Goal: Information Seeking & Learning: Learn about a topic

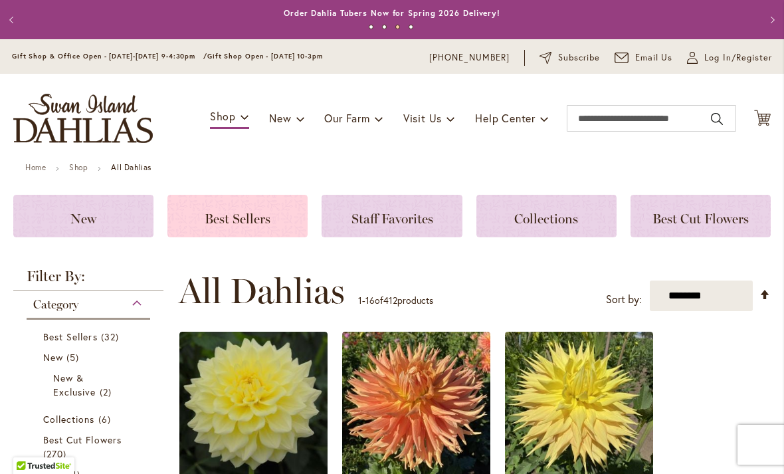
click at [268, 233] on div "Best Sellers" at bounding box center [237, 216] width 140 height 43
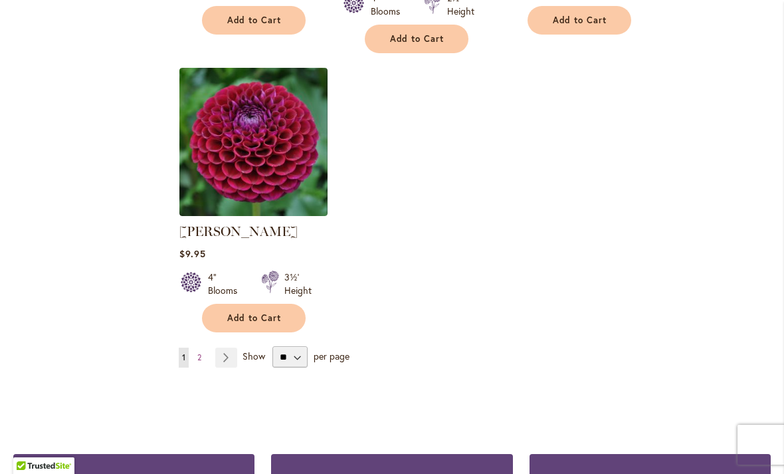
scroll to position [1623, 0]
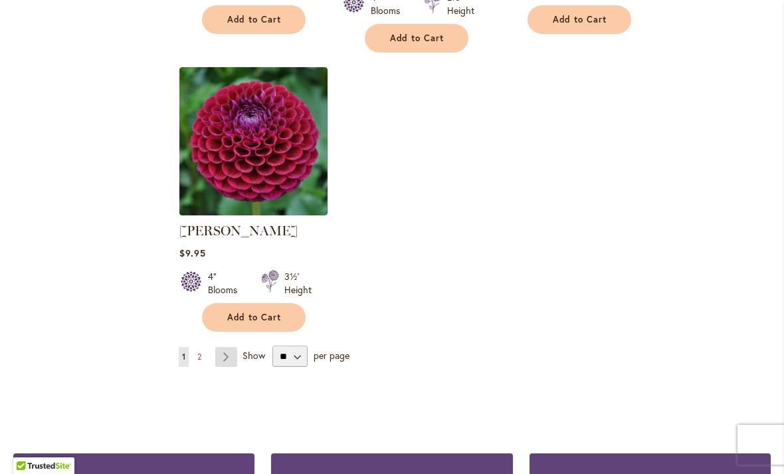
click at [230, 347] on link "Page Next" at bounding box center [226, 357] width 22 height 20
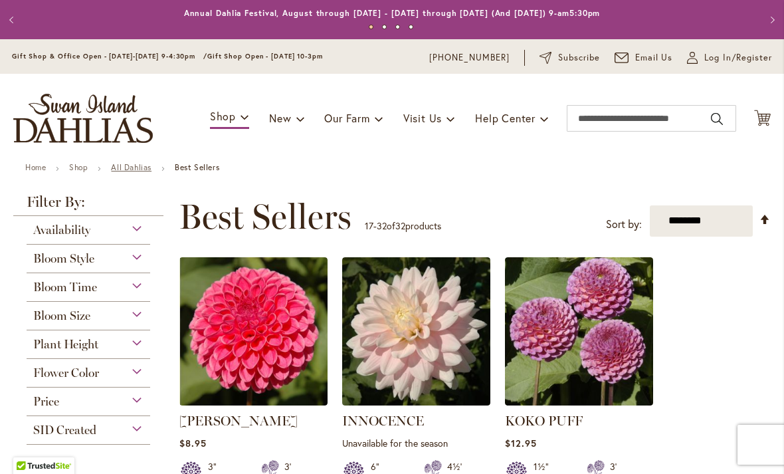
click at [144, 171] on link "All Dahlias" at bounding box center [131, 167] width 41 height 10
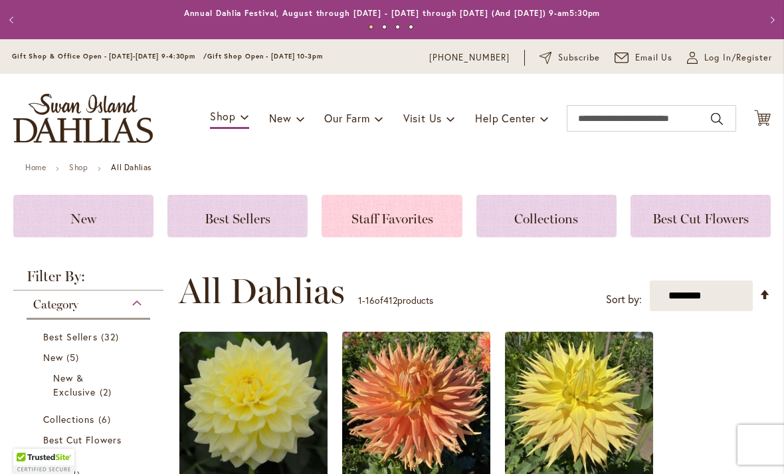
click at [396, 225] on span "Staff Favorites" at bounding box center [393, 219] width 82 height 16
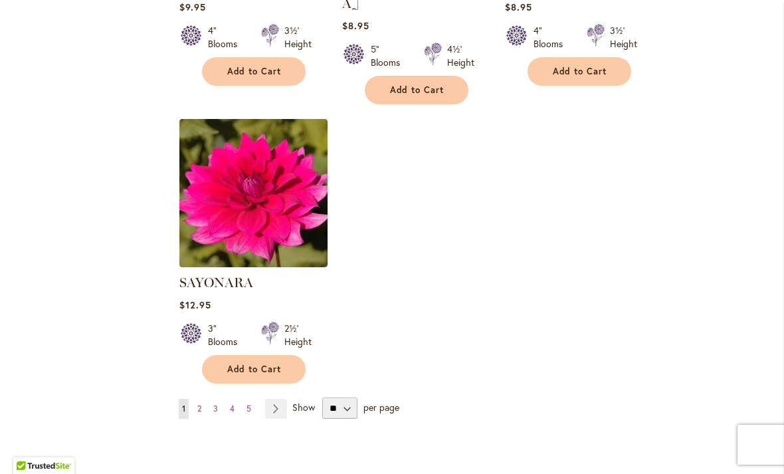
scroll to position [1578, 0]
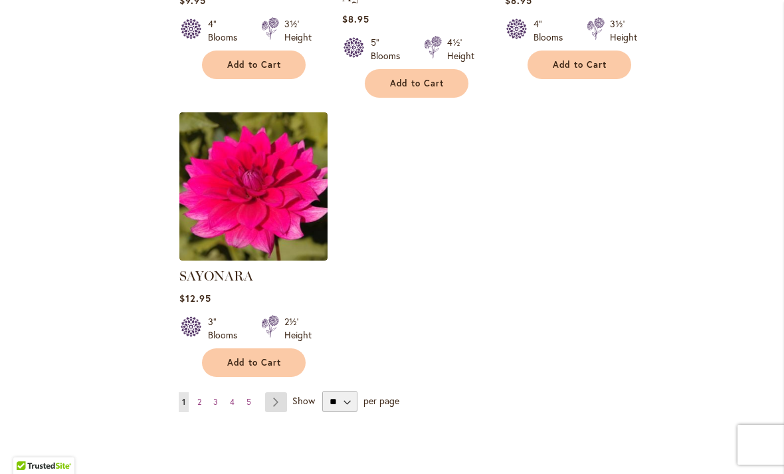
click at [286, 392] on link "Page Next" at bounding box center [276, 402] width 22 height 20
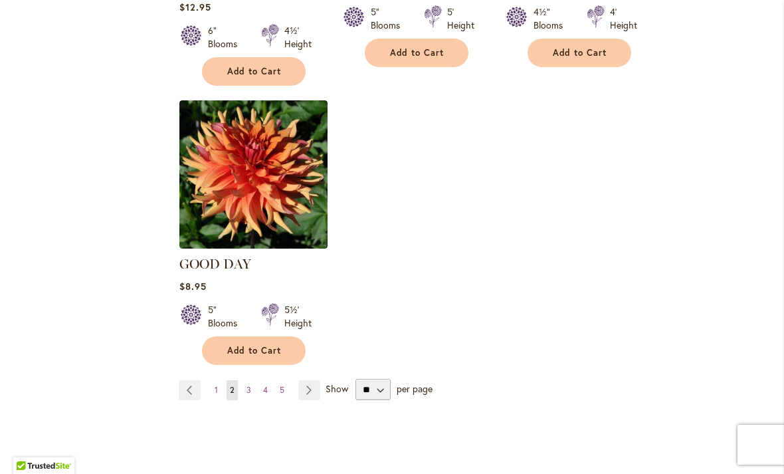
scroll to position [1594, 0]
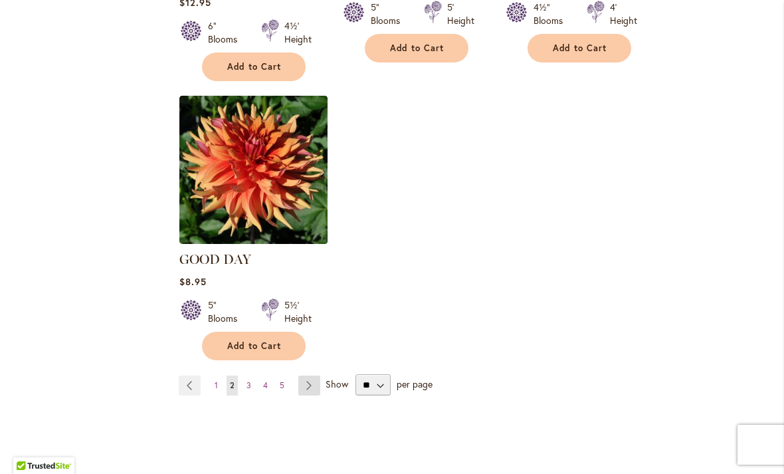
click at [315, 375] on link "Page Next" at bounding box center [309, 385] width 22 height 20
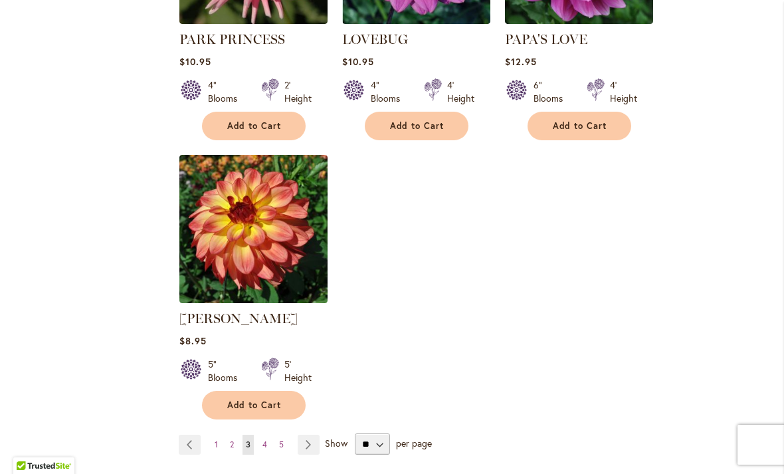
scroll to position [1518, 0]
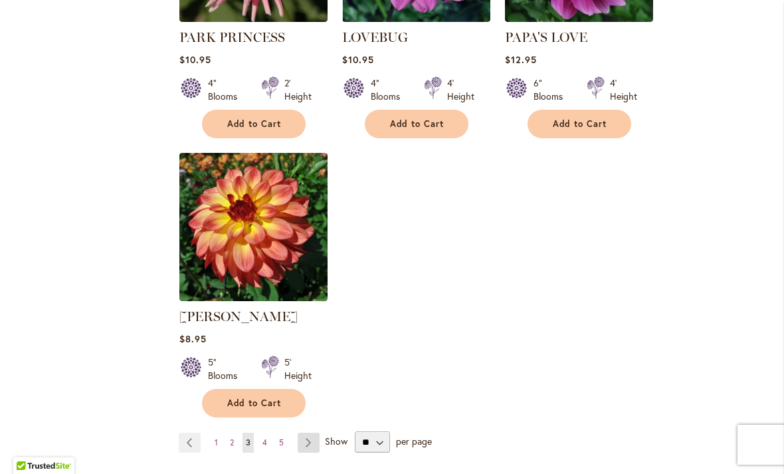
click at [317, 433] on link "Page Next" at bounding box center [309, 443] width 22 height 20
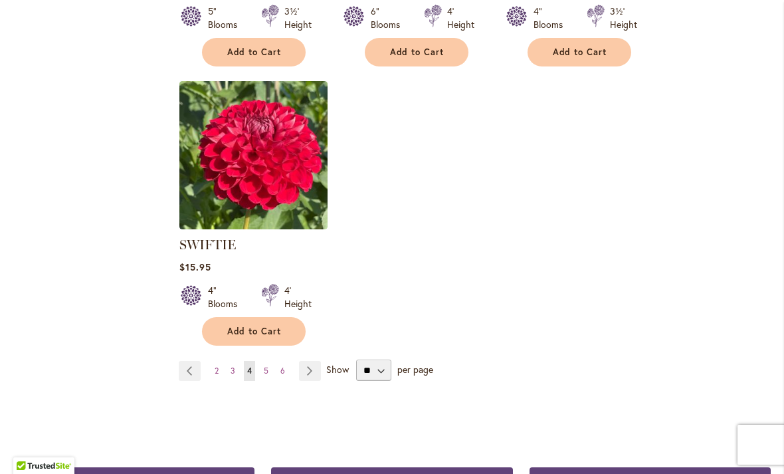
scroll to position [1592, 0]
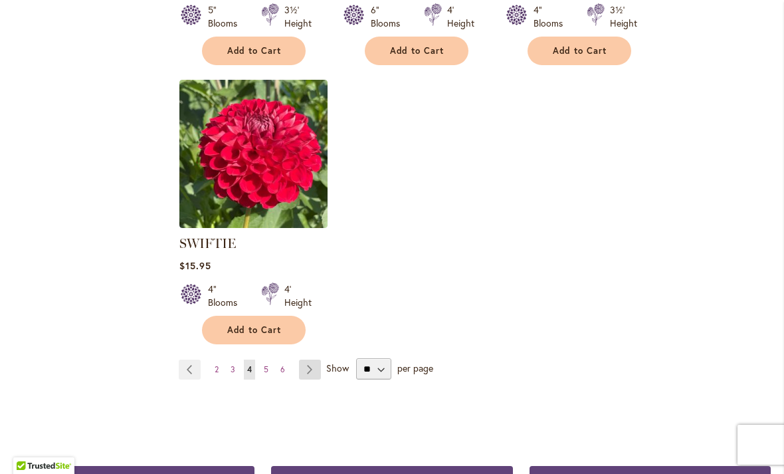
click at [319, 360] on link "Page Next" at bounding box center [310, 370] width 22 height 20
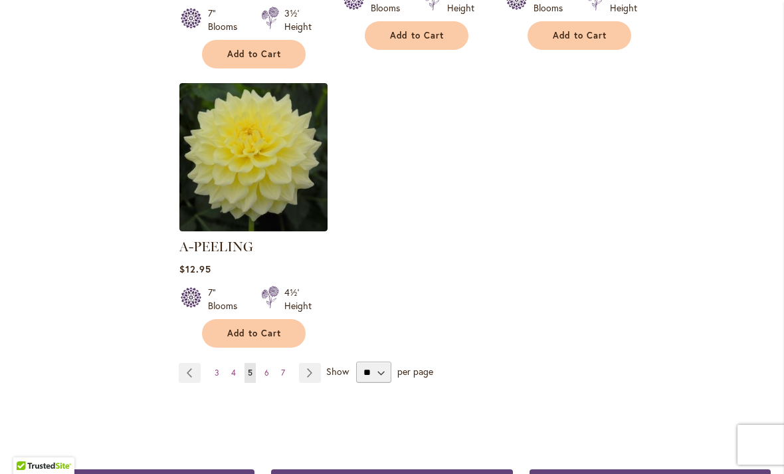
scroll to position [1609, 0]
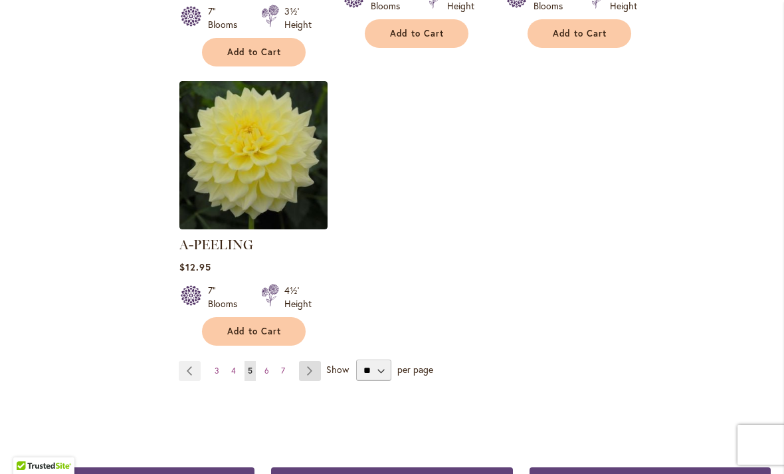
click at [315, 361] on link "Page Next" at bounding box center [310, 371] width 22 height 20
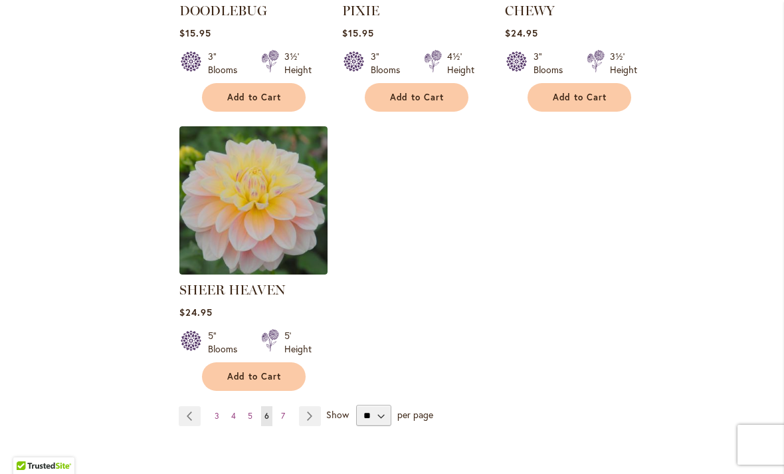
scroll to position [1564, 0]
click at [314, 405] on link "Page Next" at bounding box center [310, 415] width 22 height 20
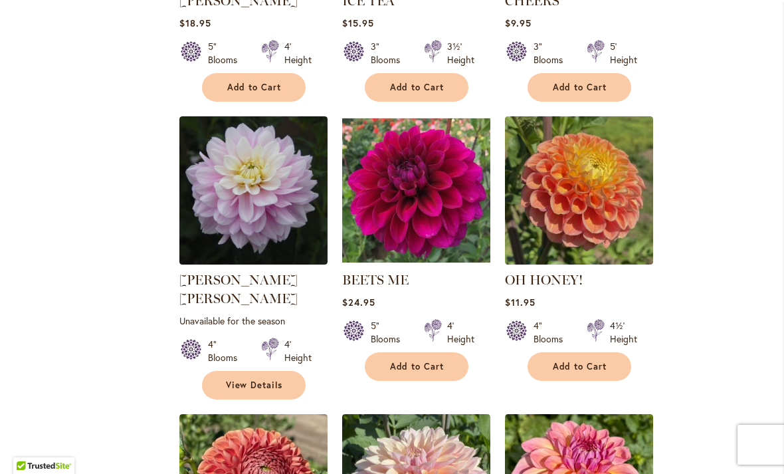
scroll to position [698, 0]
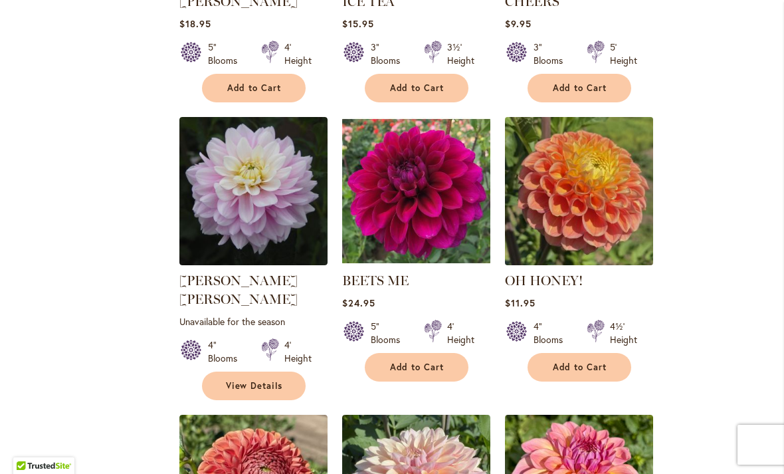
click at [613, 224] on img at bounding box center [578, 190] width 155 height 155
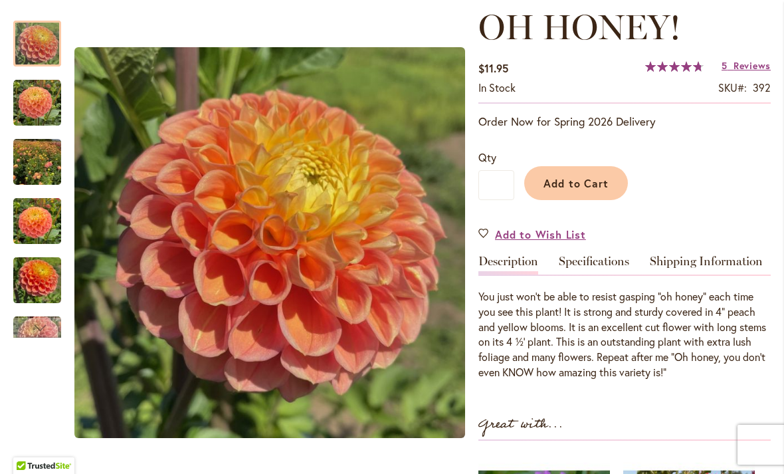
scroll to position [185, 0]
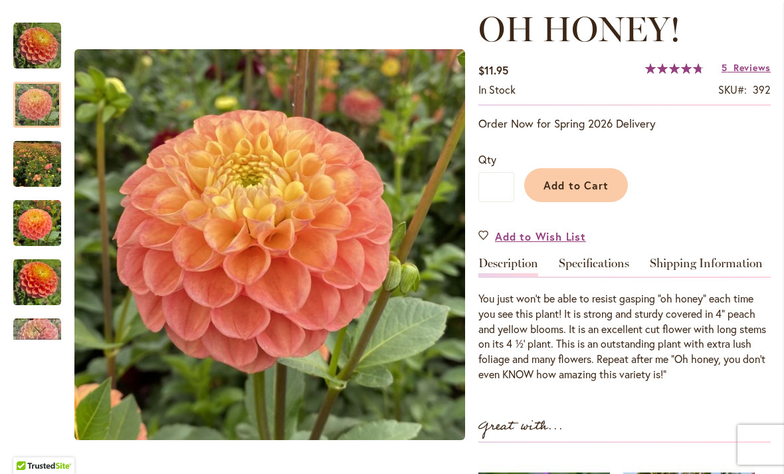
click at [35, 106] on img "Oh Honey!" at bounding box center [37, 105] width 48 height 48
click at [41, 173] on img "Oh Honey!" at bounding box center [37, 164] width 48 height 64
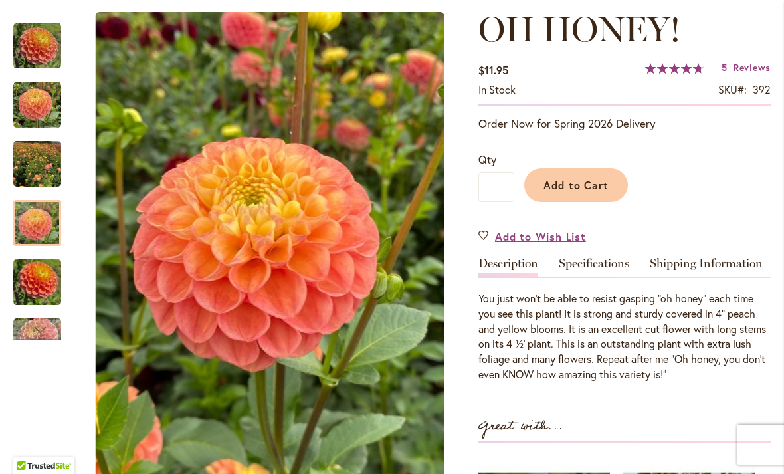
click at [39, 237] on img "Oh Honey!" at bounding box center [37, 223] width 48 height 64
click at [45, 295] on img "Oh Honey!" at bounding box center [37, 283] width 48 height 64
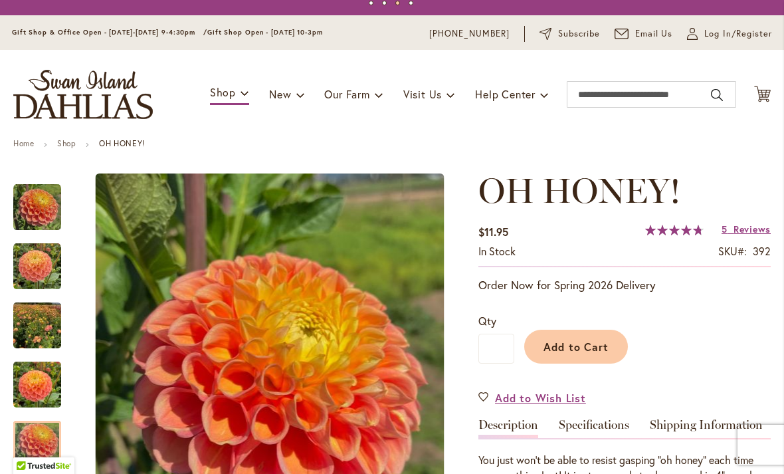
scroll to position [23, 0]
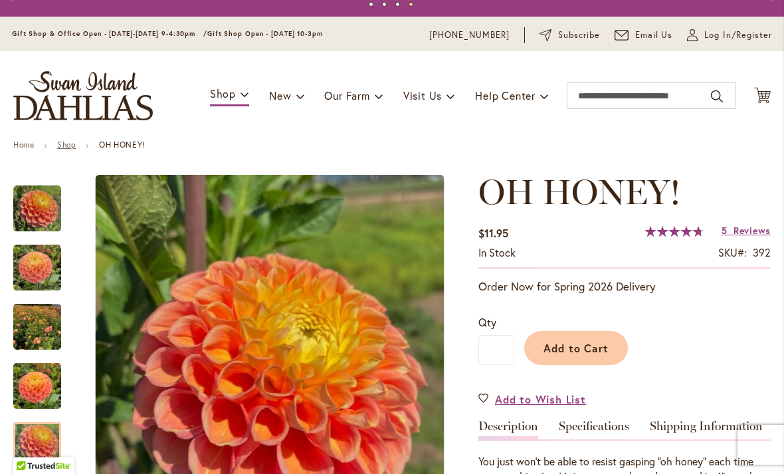
click at [75, 148] on link "Shop" at bounding box center [66, 145] width 19 height 10
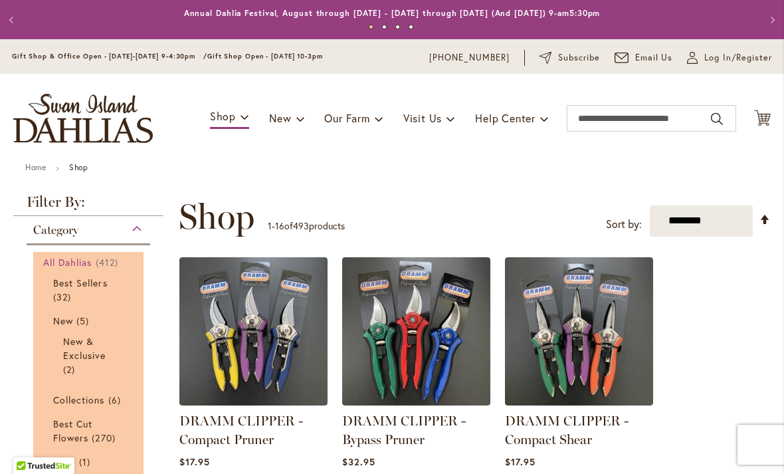
click at [78, 261] on span "All Dahlias" at bounding box center [67, 262] width 49 height 13
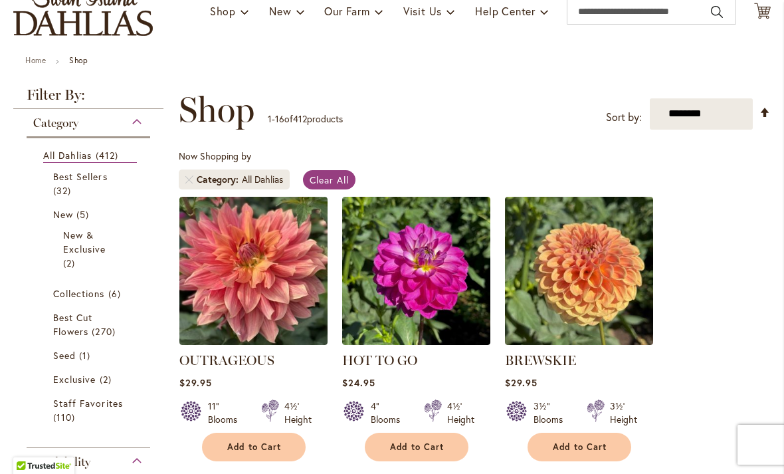
scroll to position [108, 0]
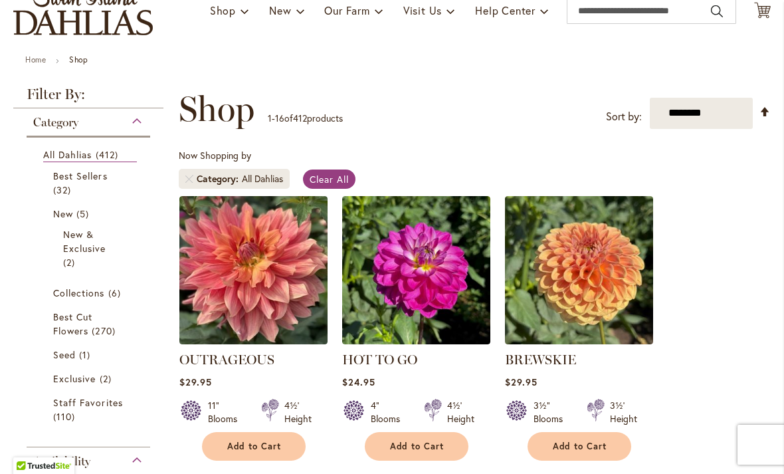
click at [332, 182] on span "Clear All" at bounding box center [329, 179] width 39 height 13
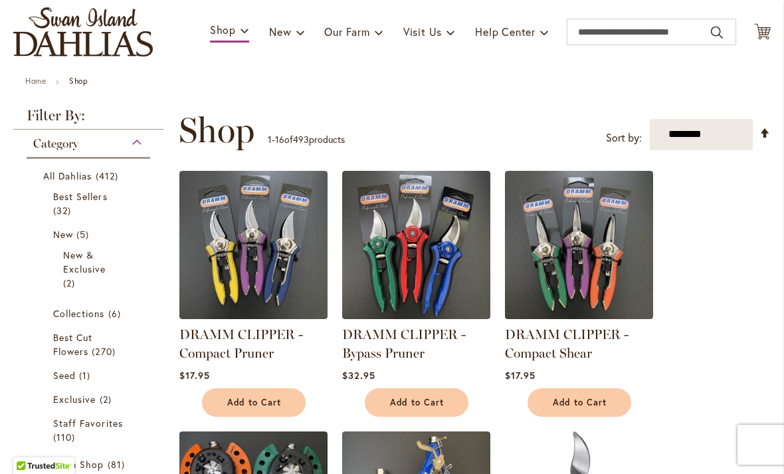
scroll to position [86, 0]
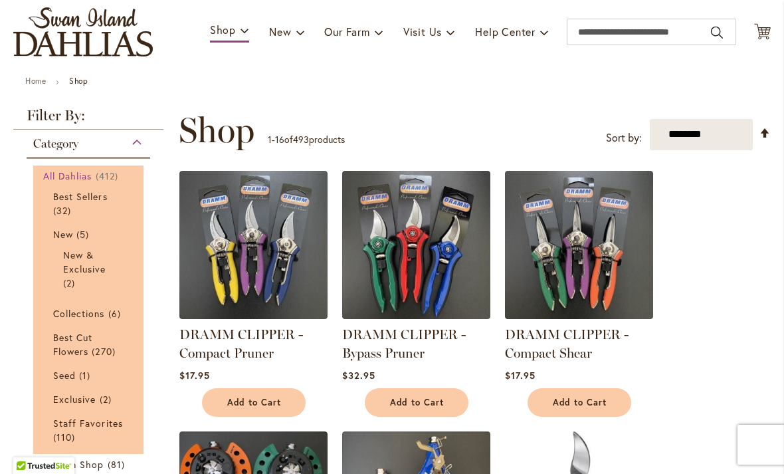
click at [99, 180] on span "412 items" at bounding box center [109, 176] width 26 height 14
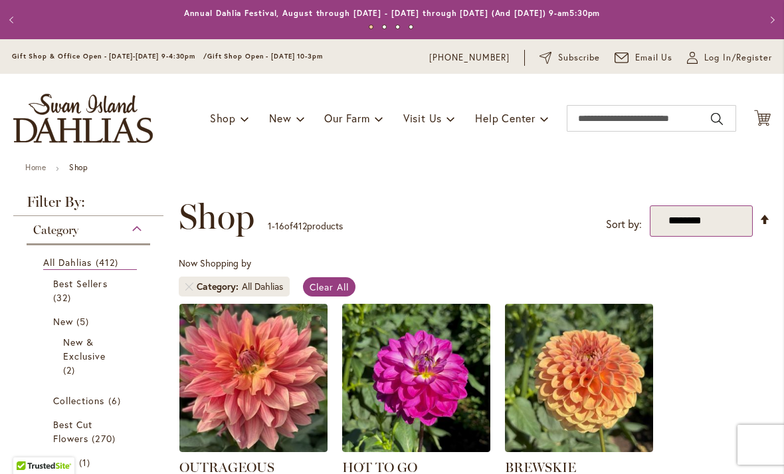
click at [706, 226] on select "**********" at bounding box center [701, 220] width 103 height 31
select select "****"
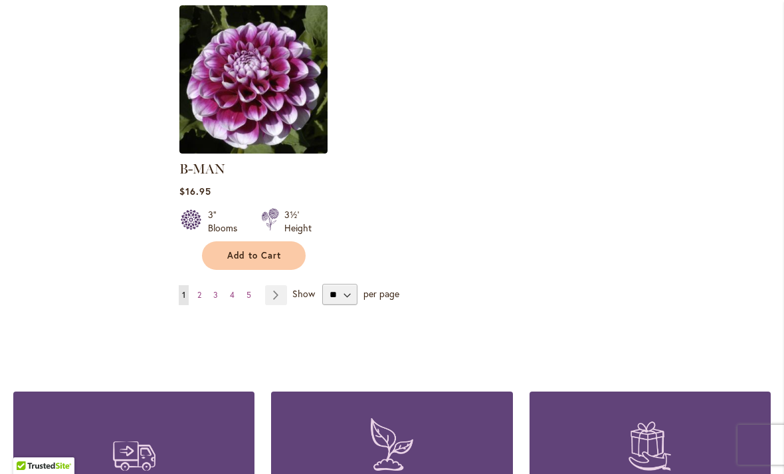
scroll to position [1713, 0]
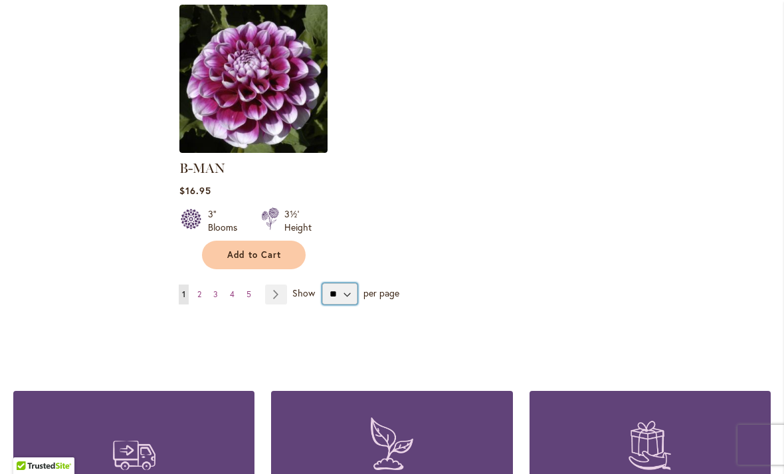
click at [348, 283] on select "** ** ** **" at bounding box center [339, 293] width 35 height 21
select select "**"
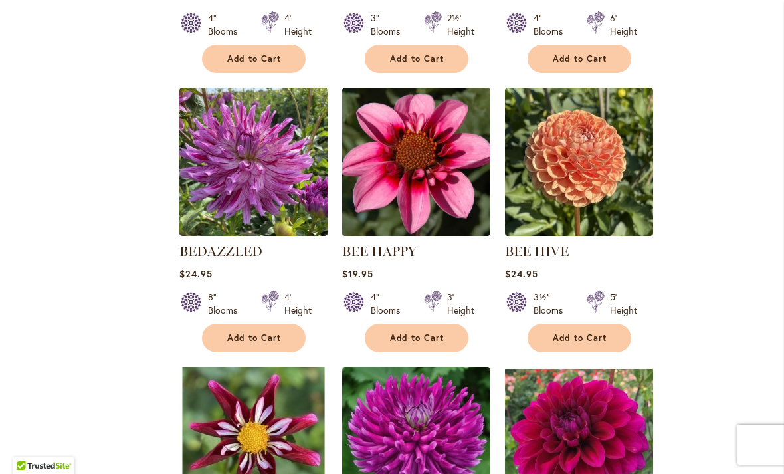
scroll to position [2472, 0]
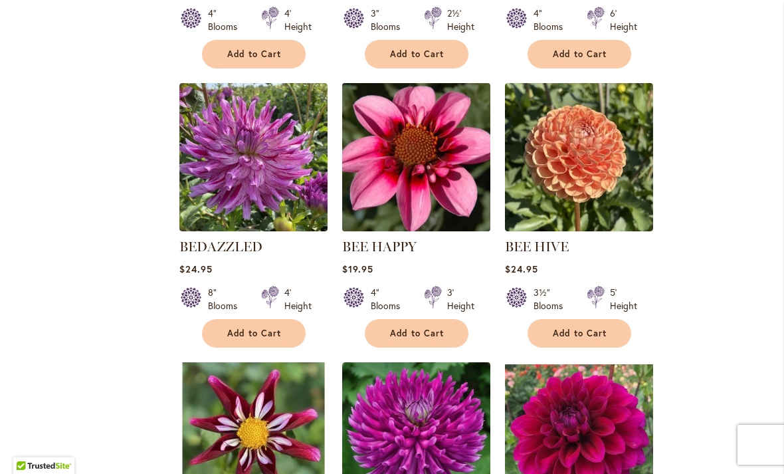
click at [432, 145] on img at bounding box center [415, 156] width 155 height 155
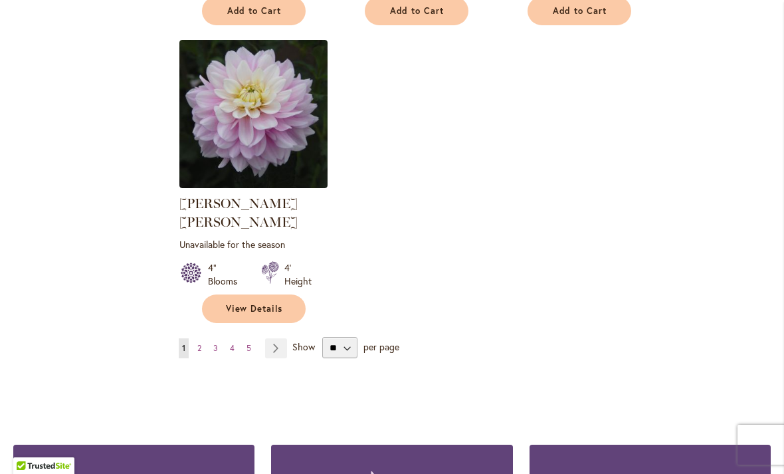
scroll to position [6180, 0]
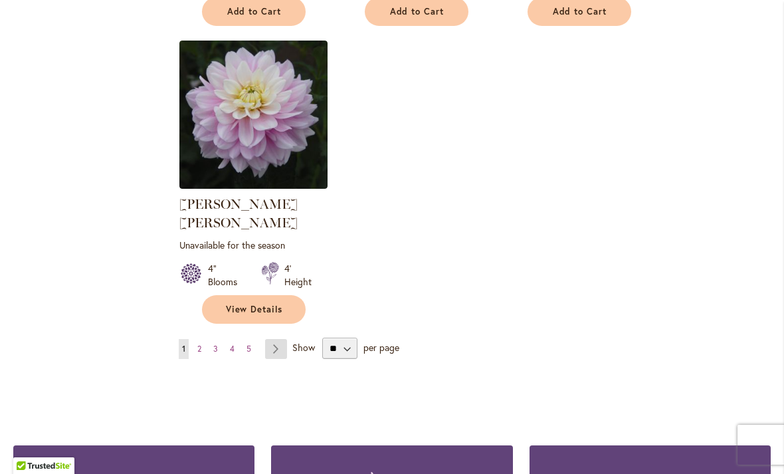
click at [278, 339] on link "Page Next" at bounding box center [276, 349] width 22 height 20
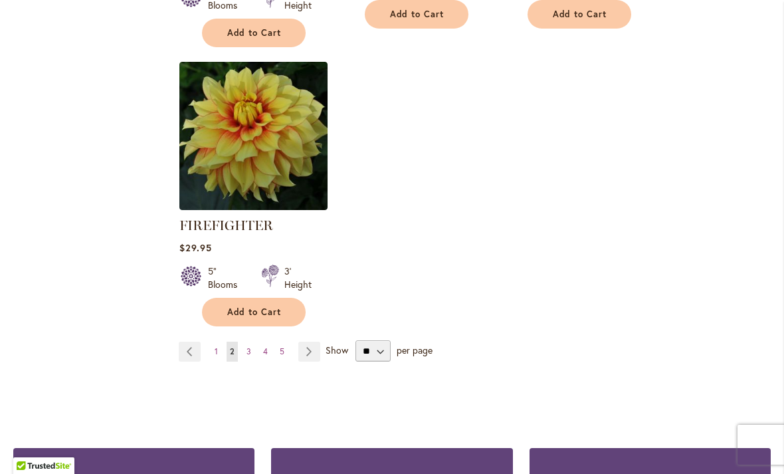
scroll to position [6292, 0]
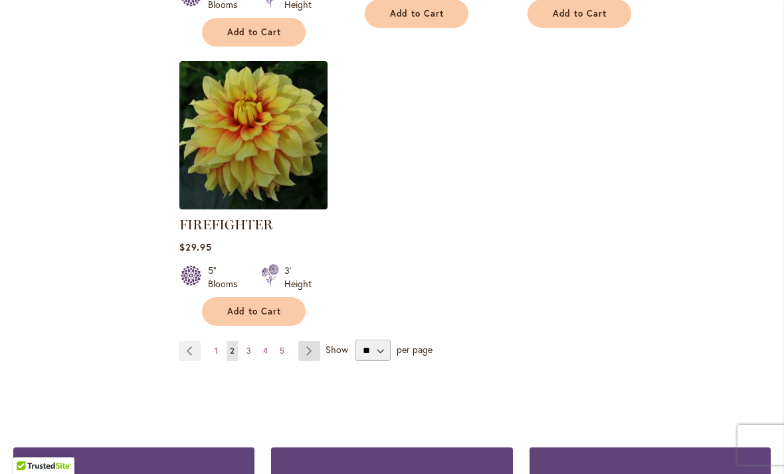
click at [318, 341] on link "Page Next" at bounding box center [309, 351] width 22 height 20
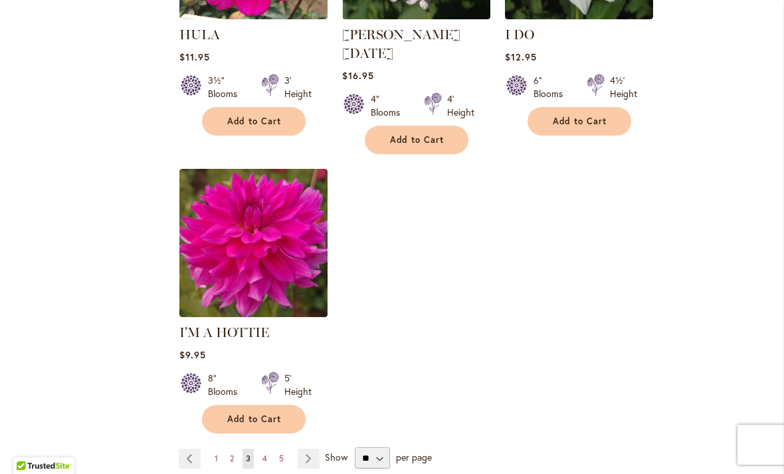
scroll to position [6197, 0]
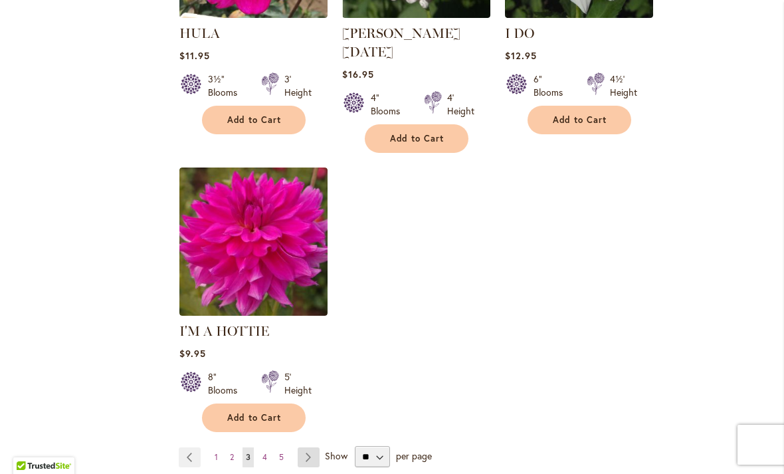
click at [312, 447] on link "Page Next" at bounding box center [309, 457] width 22 height 20
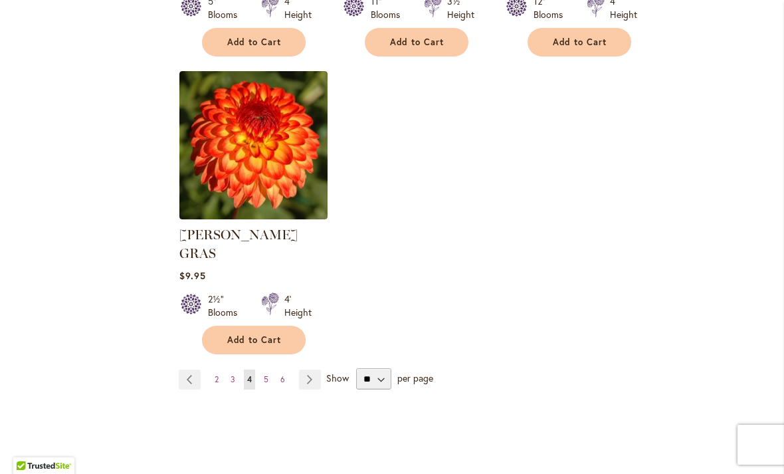
scroll to position [6219, 0]
click at [307, 369] on link "Page Next" at bounding box center [310, 379] width 22 height 20
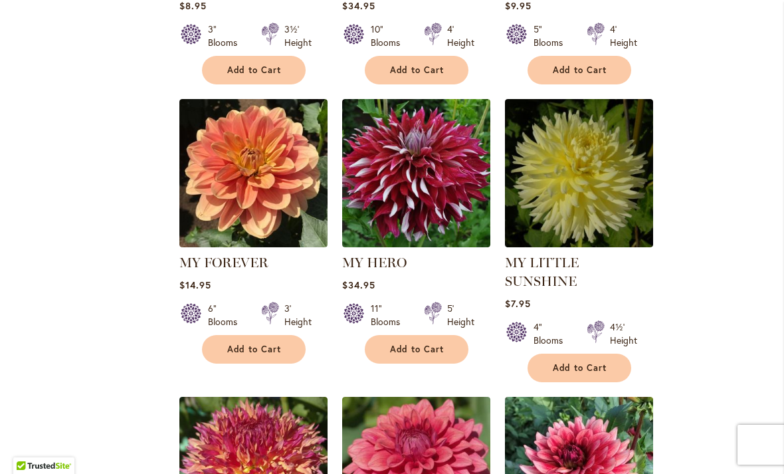
scroll to position [2511, 0]
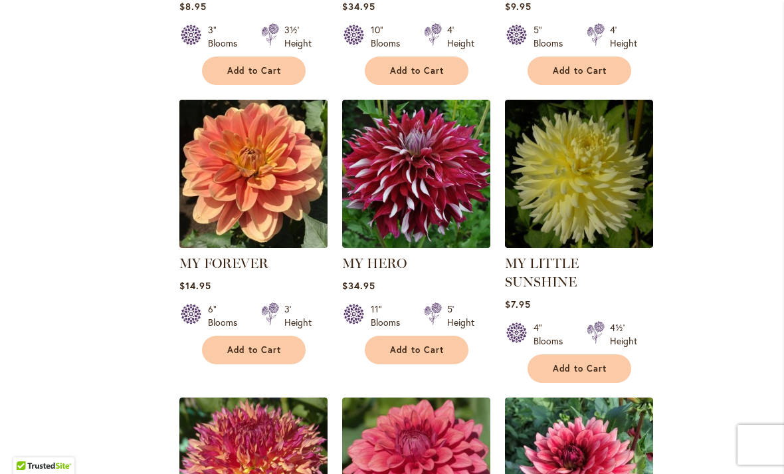
click at [262, 134] on img at bounding box center [252, 173] width 155 height 155
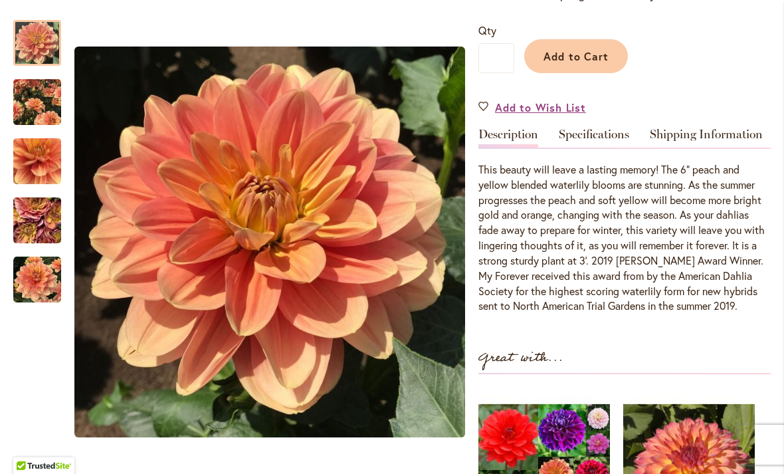
scroll to position [315, 0]
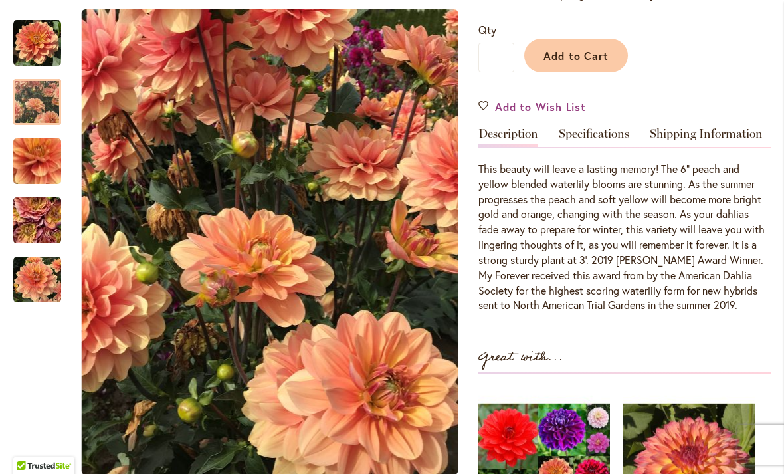
click at [40, 114] on img "MY FOREVER" at bounding box center [37, 101] width 48 height 59
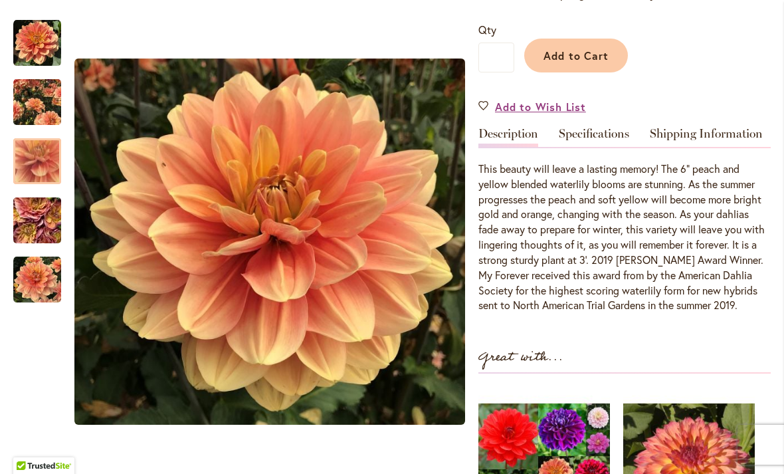
click at [42, 165] on img "MY FOREVER" at bounding box center [37, 161] width 96 height 90
click at [45, 221] on img "MY FOREVER" at bounding box center [37, 221] width 96 height 72
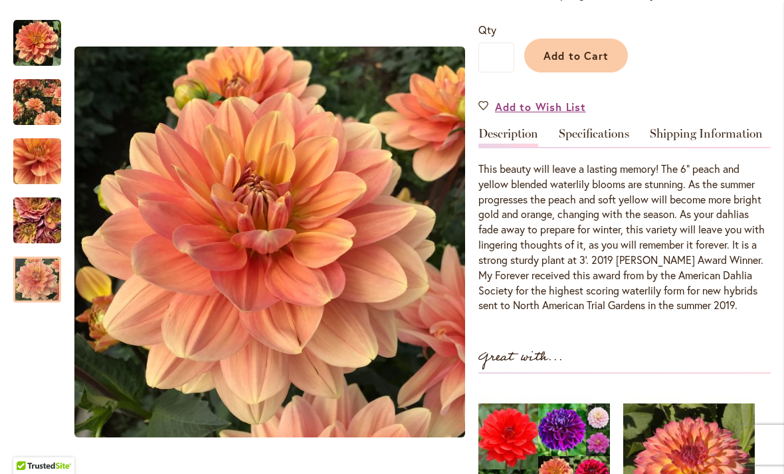
click at [45, 283] on img "MY FOREVER" at bounding box center [37, 280] width 48 height 48
click at [45, 58] on img "MY FOREVER" at bounding box center [37, 43] width 48 height 48
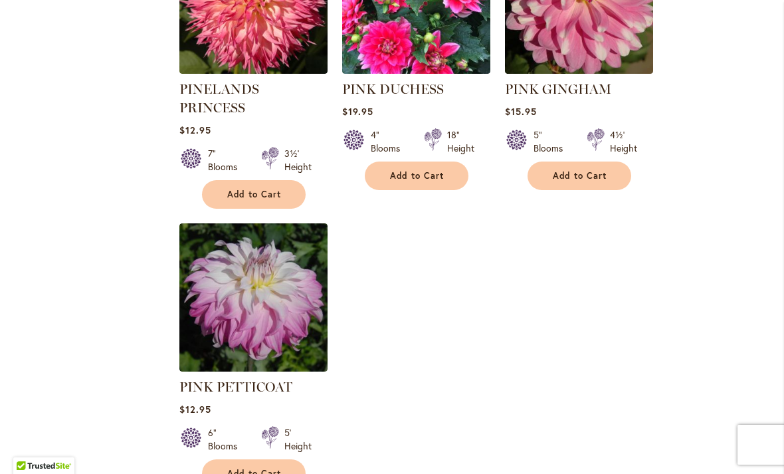
scroll to position [6132, 0]
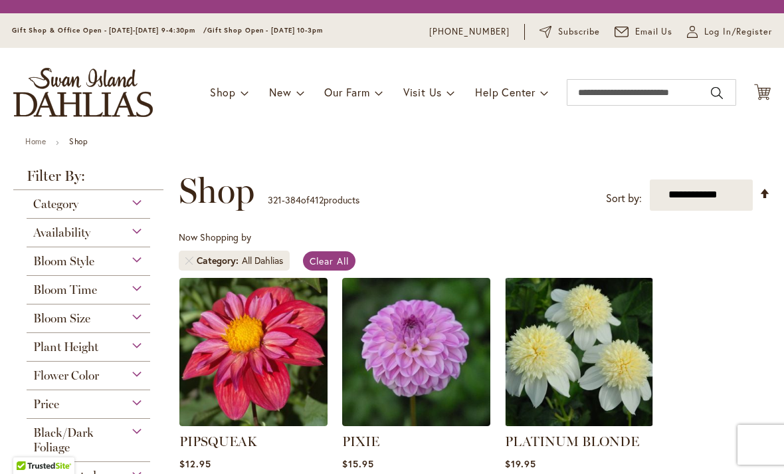
scroll to position [247, 0]
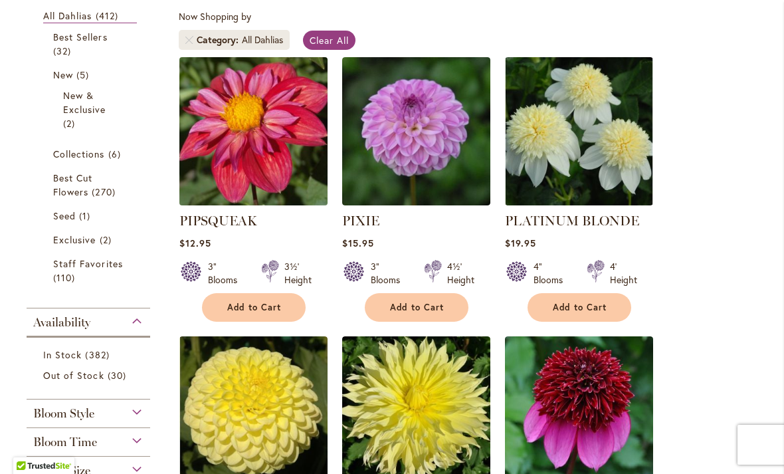
click at [243, 128] on img at bounding box center [252, 130] width 155 height 155
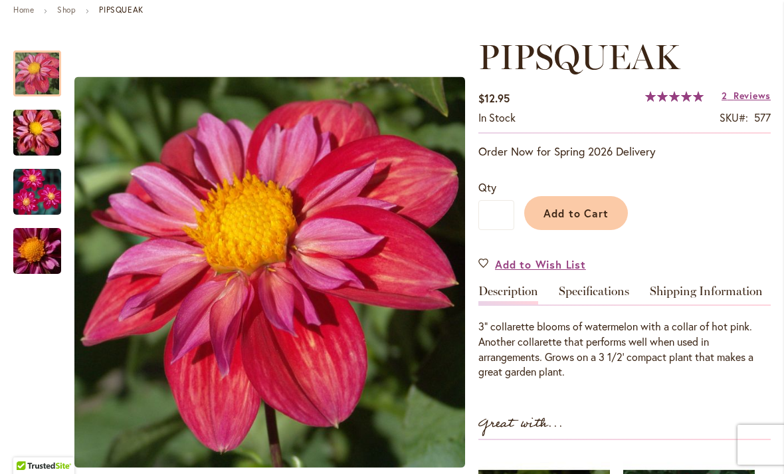
scroll to position [159, 0]
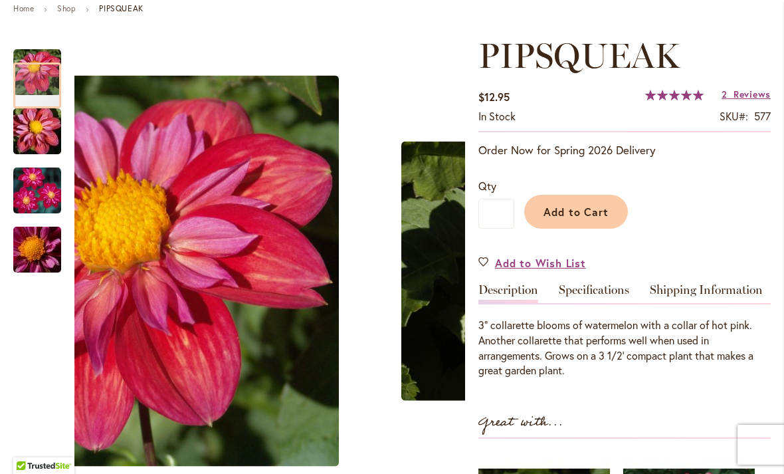
click at [40, 140] on img "PIPSQUEAK" at bounding box center [37, 132] width 96 height 64
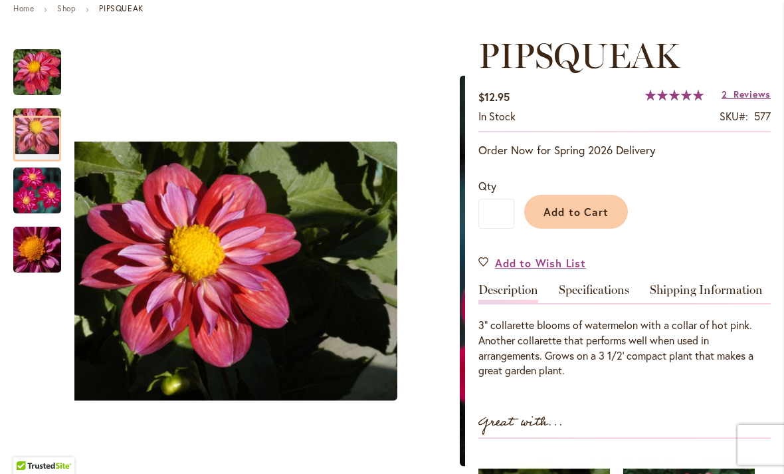
click at [39, 197] on img "PIPSQUEAK" at bounding box center [37, 191] width 48 height 48
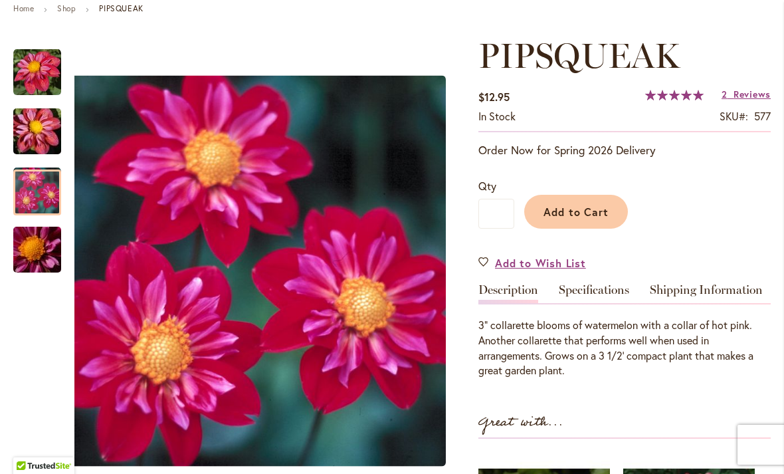
click at [41, 257] on img "PIPSQUEAK" at bounding box center [37, 250] width 96 height 64
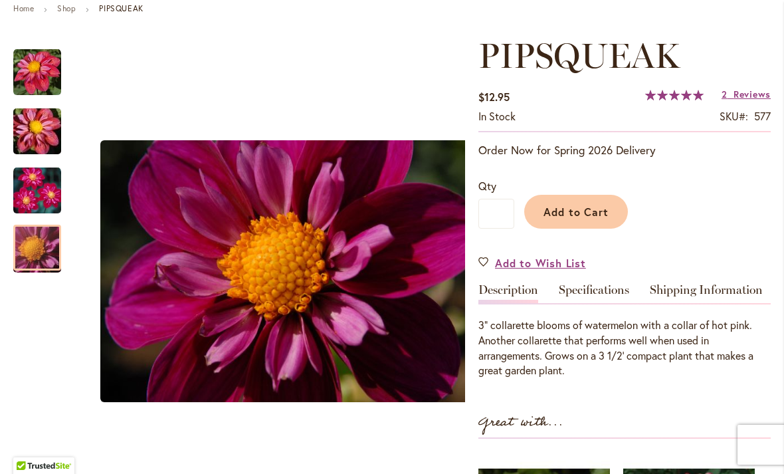
click at [35, 84] on img "PIPSQUEAK" at bounding box center [37, 73] width 48 height 48
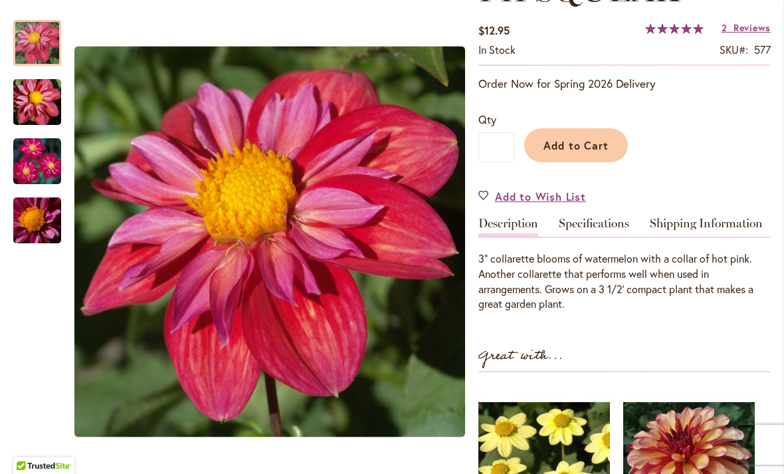
scroll to position [224, 0]
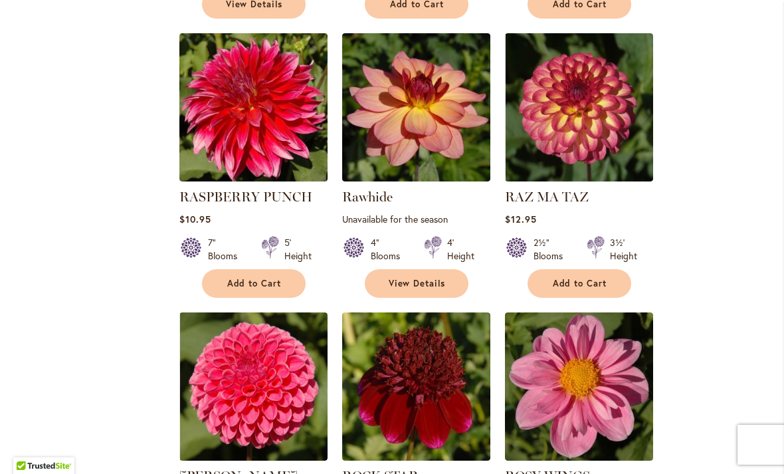
scroll to position [1407, 0]
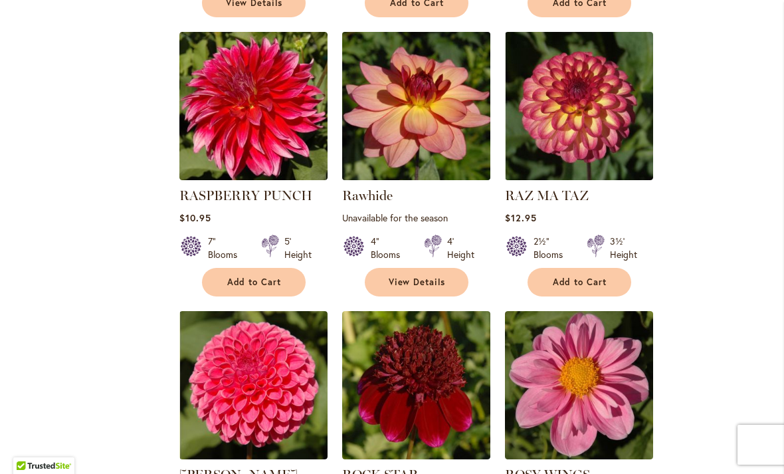
click at [426, 116] on img at bounding box center [415, 105] width 155 height 155
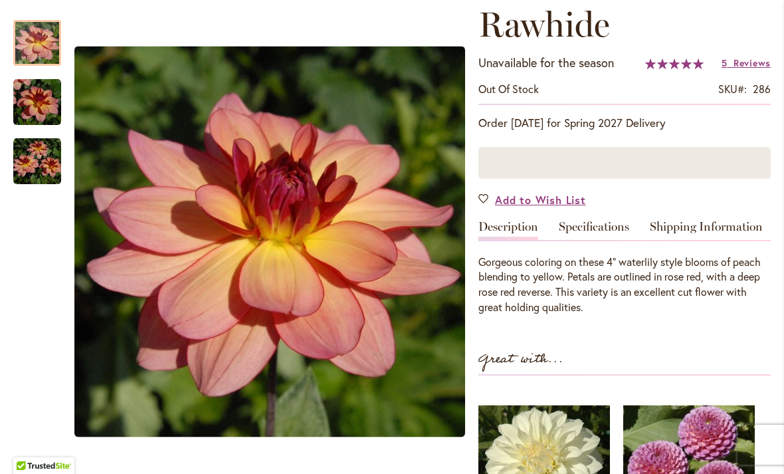
scroll to position [205, 0]
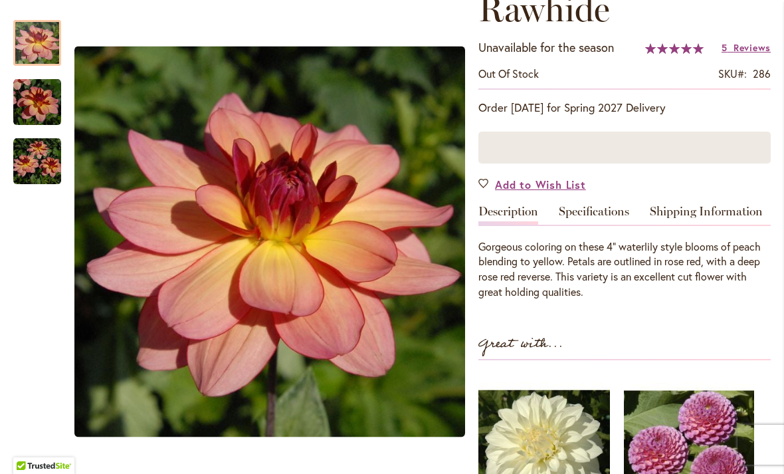
click at [703, 399] on img at bounding box center [689, 455] width 130 height 163
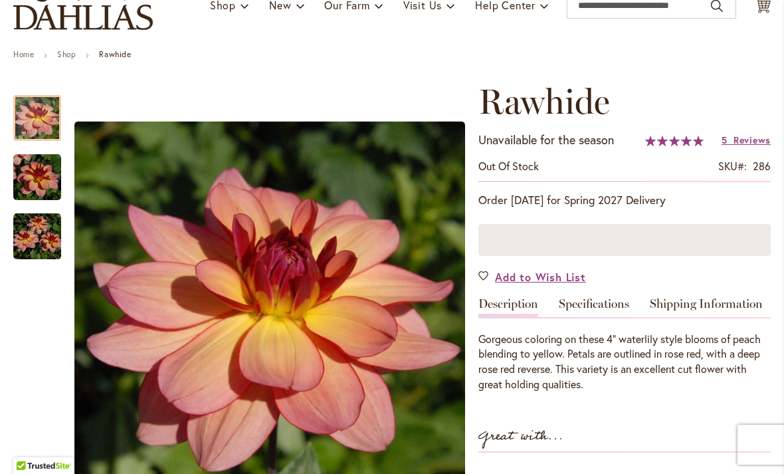
scroll to position [113, 0]
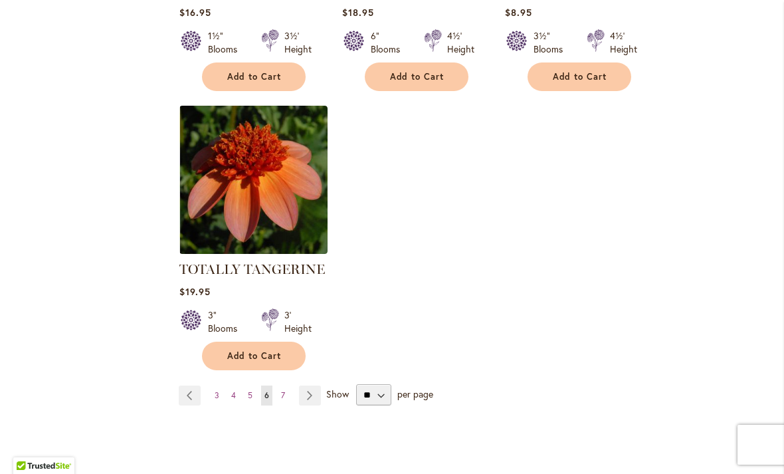
scroll to position [6135, 0]
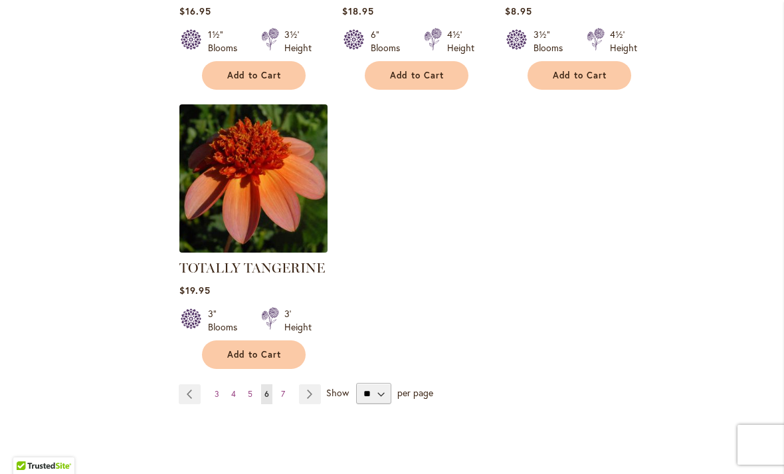
click at [245, 188] on img at bounding box center [252, 177] width 155 height 155
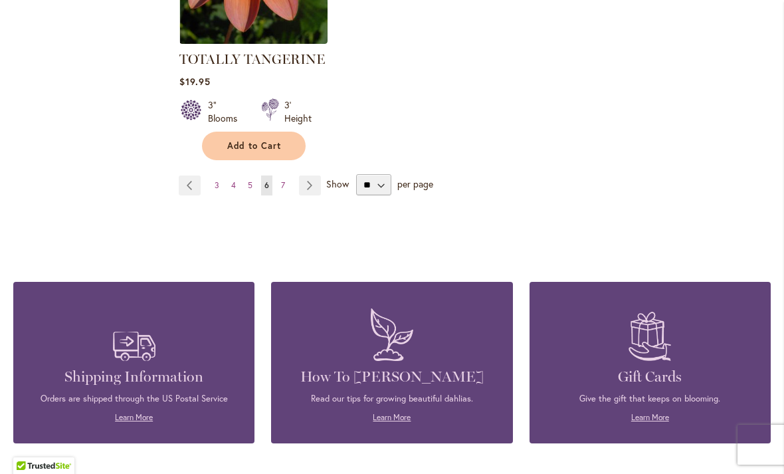
scroll to position [6314, 0]
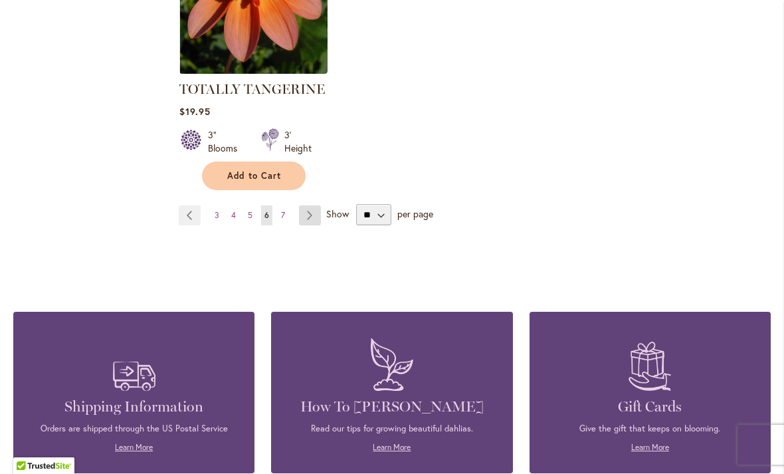
click at [316, 205] on link "Page Next" at bounding box center [310, 215] width 22 height 20
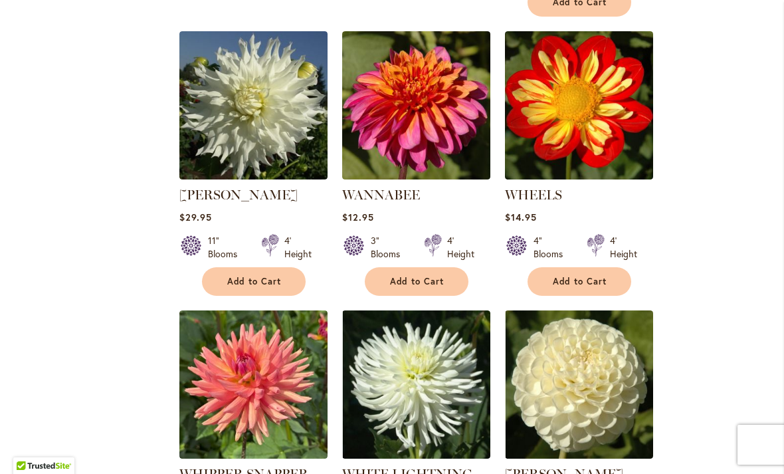
scroll to position [1403, 0]
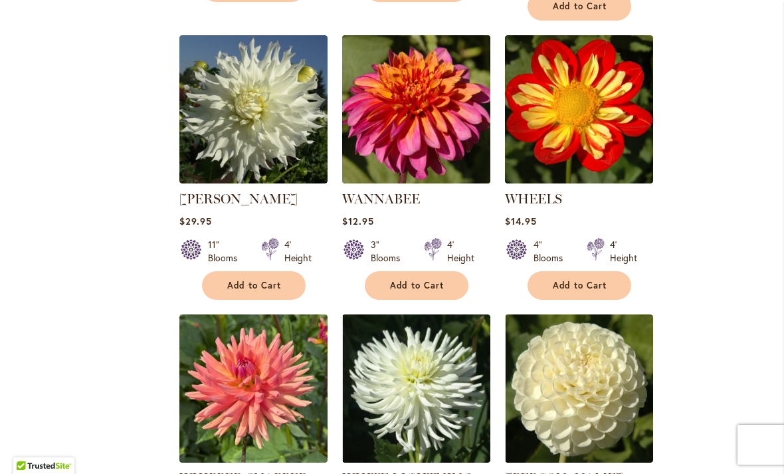
click at [407, 94] on img at bounding box center [415, 108] width 155 height 155
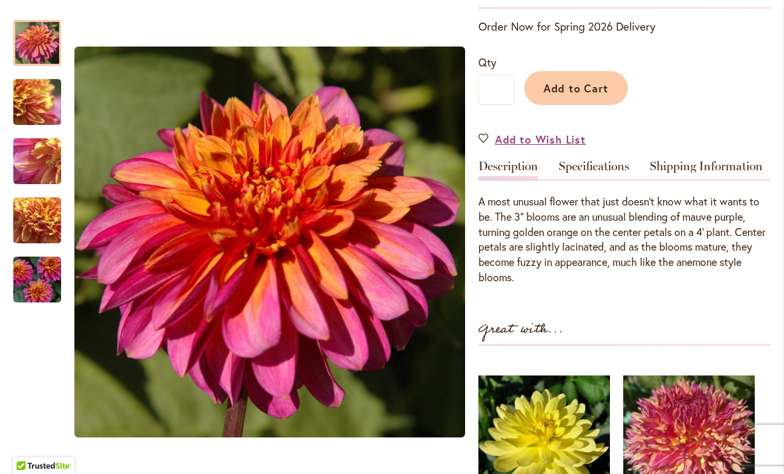
scroll to position [282, 0]
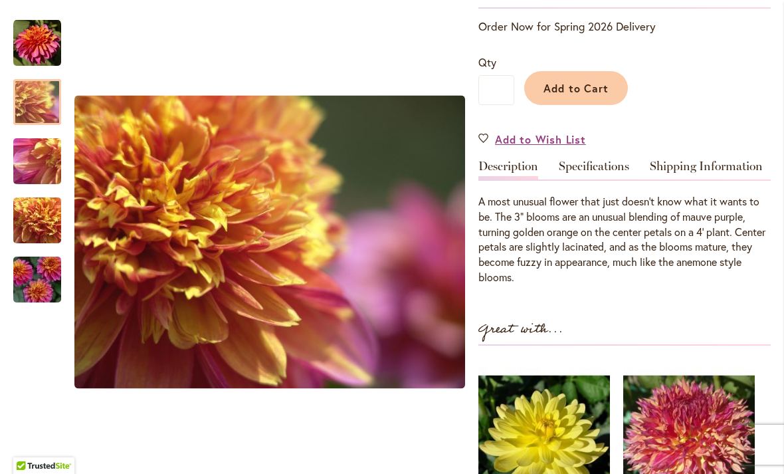
click at [37, 106] on img "WANNABEE" at bounding box center [37, 102] width 96 height 72
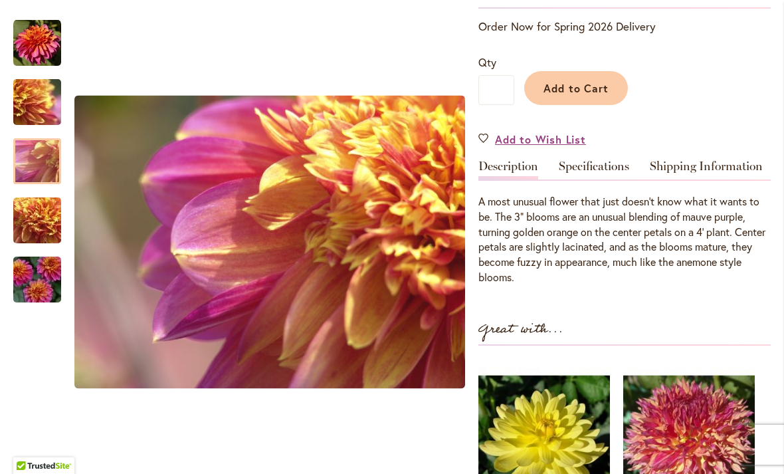
click at [43, 160] on img "WANNABEE" at bounding box center [37, 162] width 96 height 72
click at [41, 225] on img "WANNABEE" at bounding box center [37, 221] width 96 height 72
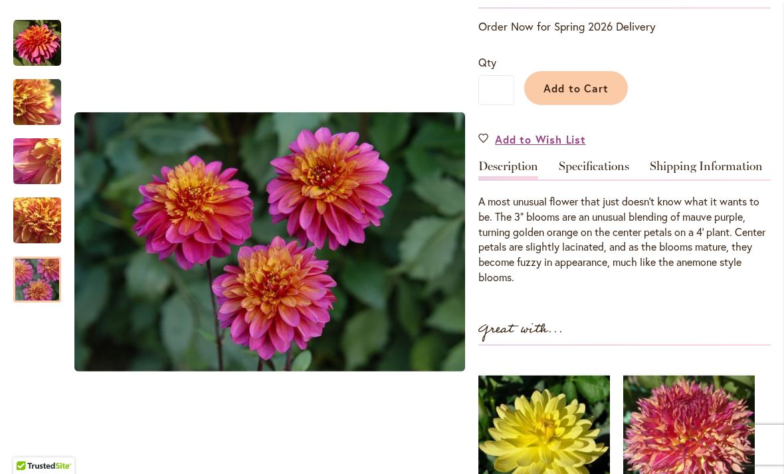
click at [43, 292] on img "WANNABEE" at bounding box center [37, 280] width 96 height 64
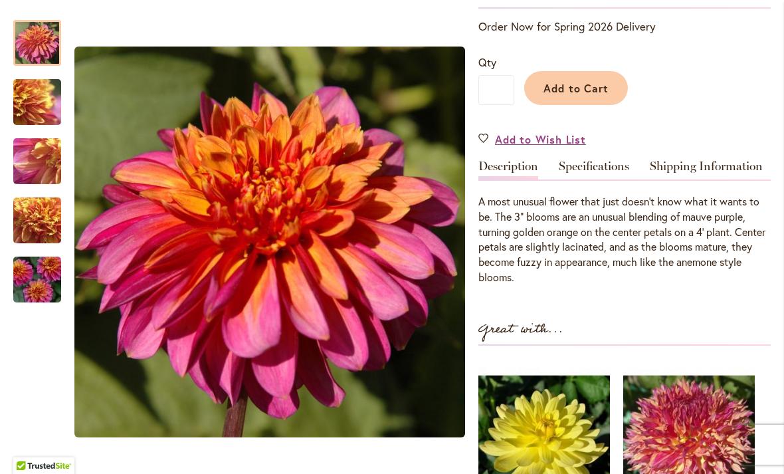
click at [43, 57] on img "WANNABEE" at bounding box center [37, 43] width 48 height 48
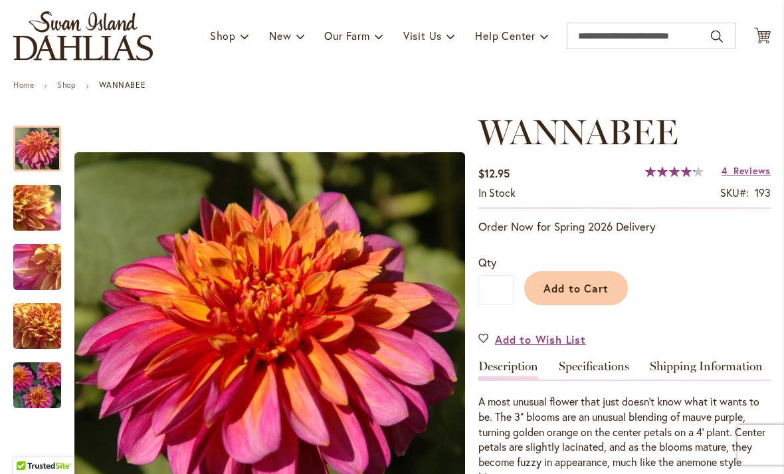
scroll to position [78, 0]
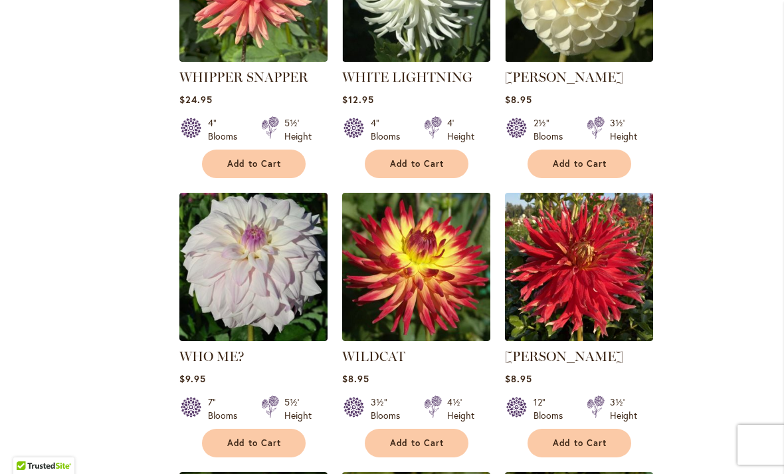
scroll to position [1800, 0]
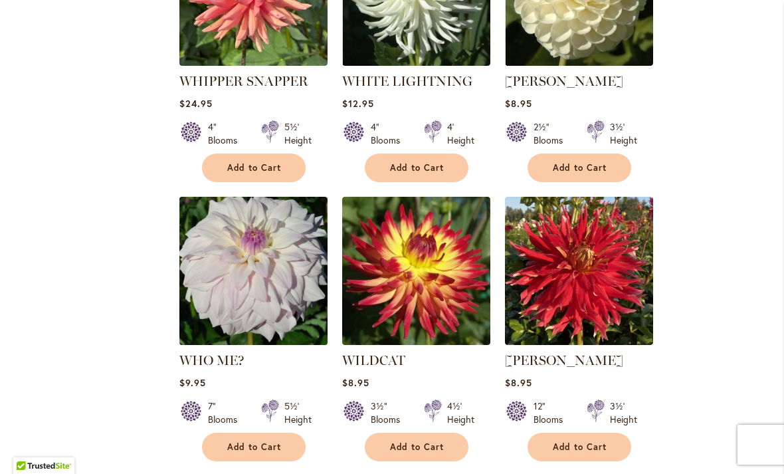
click at [267, 259] on img at bounding box center [252, 270] width 155 height 155
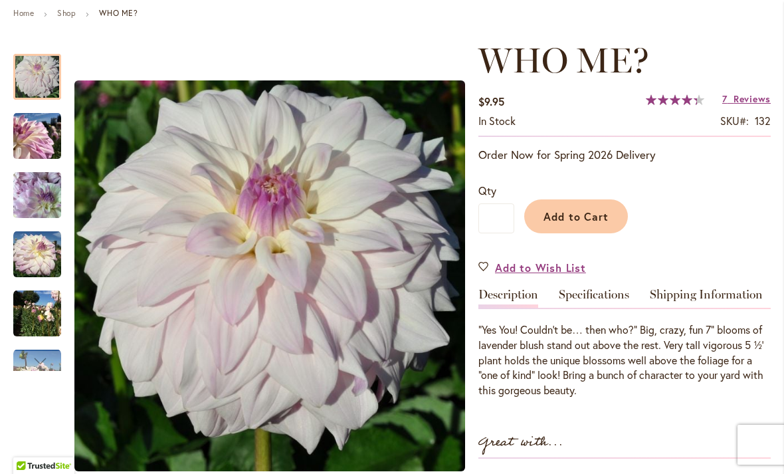
scroll to position [147, 0]
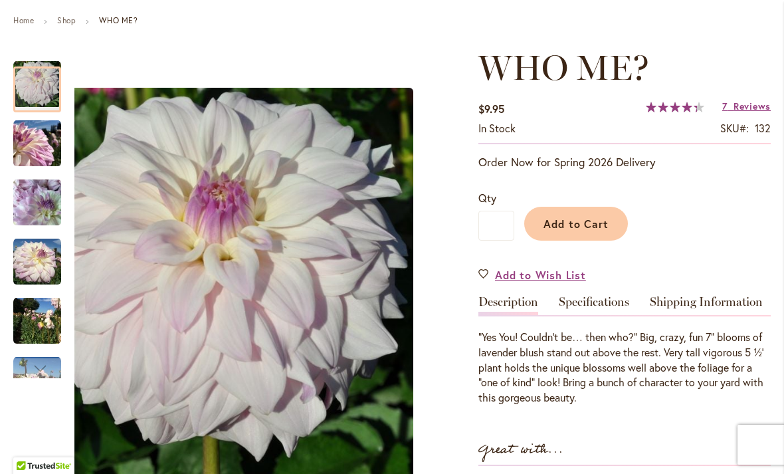
click at [31, 154] on img "Who Me?" at bounding box center [37, 144] width 48 height 48
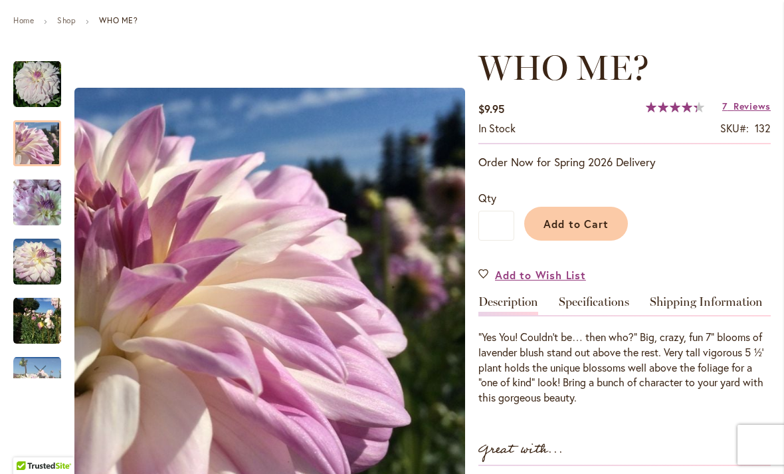
click at [42, 210] on img "Who Me?" at bounding box center [37, 203] width 48 height 64
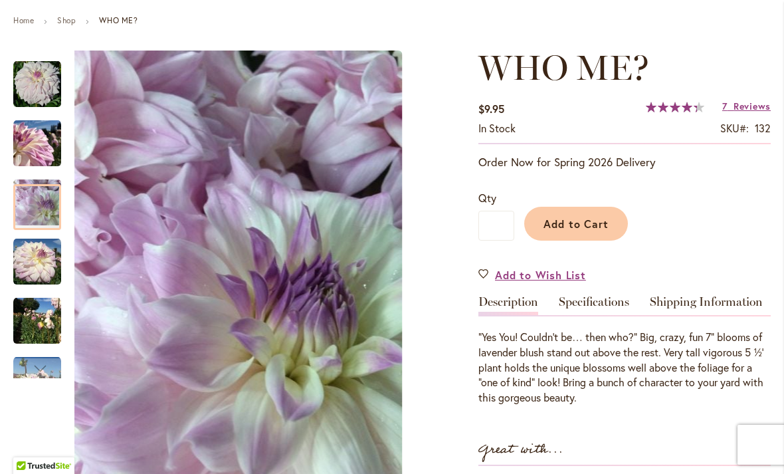
click at [47, 263] on img "Who Me?" at bounding box center [37, 262] width 48 height 48
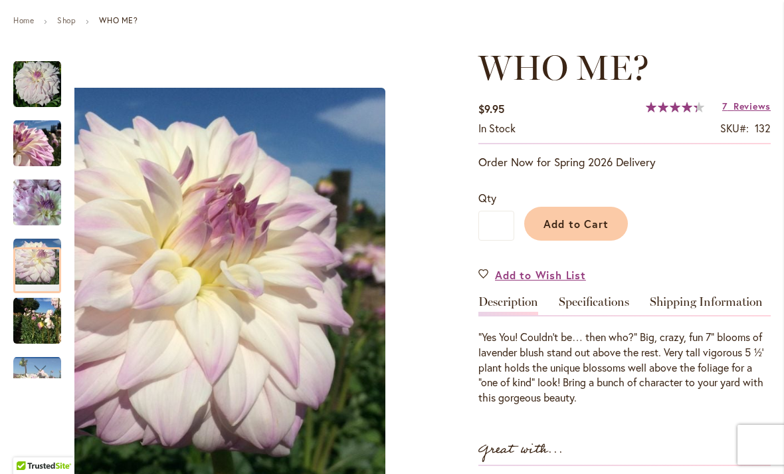
click at [43, 329] on img "Who Me?" at bounding box center [37, 321] width 48 height 48
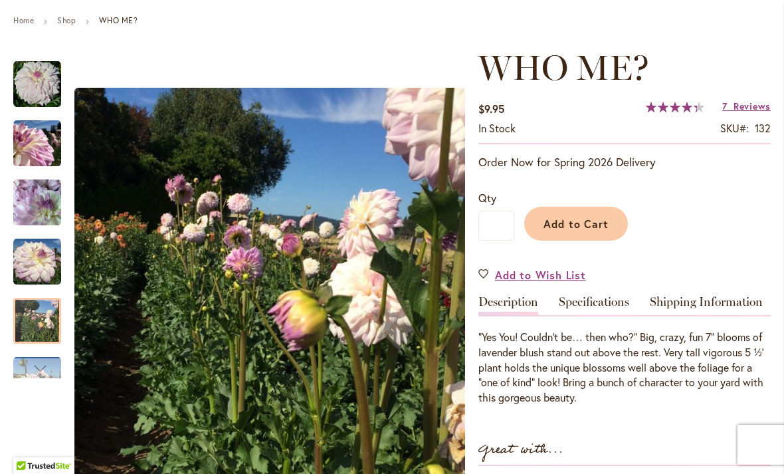
click at [52, 377] on div "Next" at bounding box center [37, 368] width 48 height 20
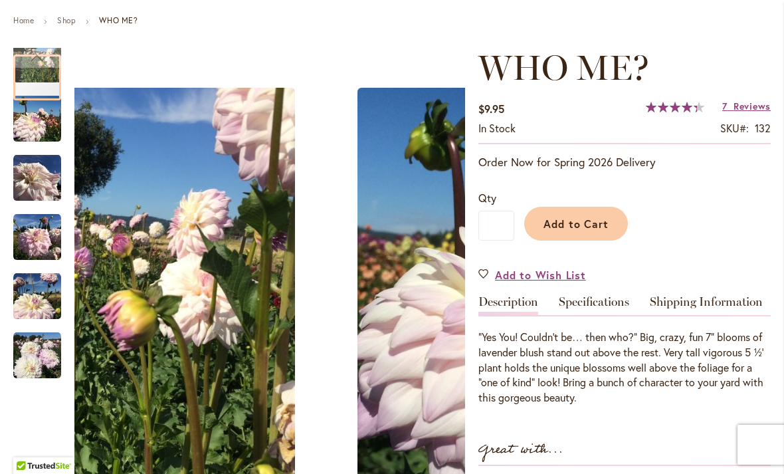
click at [43, 247] on img "Who Me?" at bounding box center [37, 237] width 48 height 48
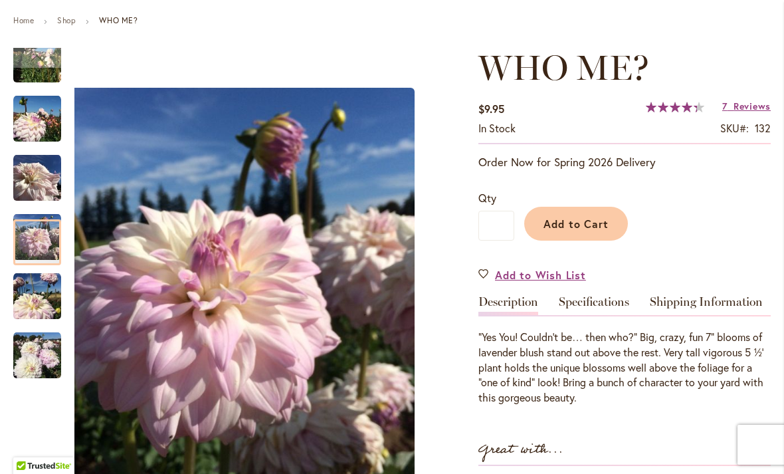
click at [48, 310] on img "Who Me?" at bounding box center [37, 296] width 48 height 48
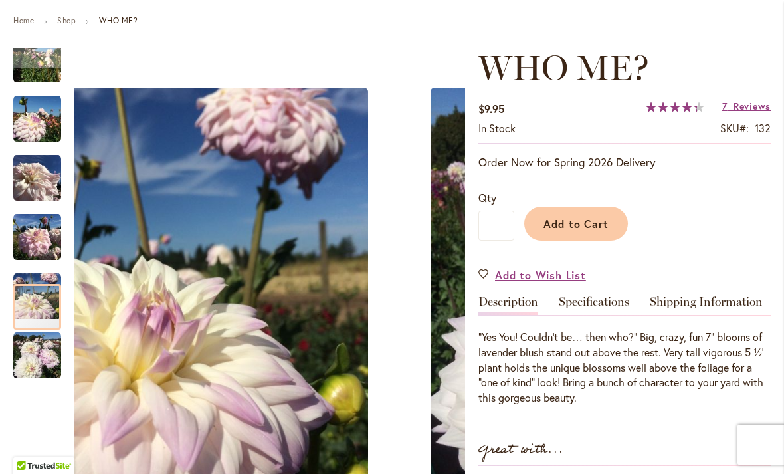
click at [52, 370] on img "Who Me?" at bounding box center [37, 356] width 48 height 48
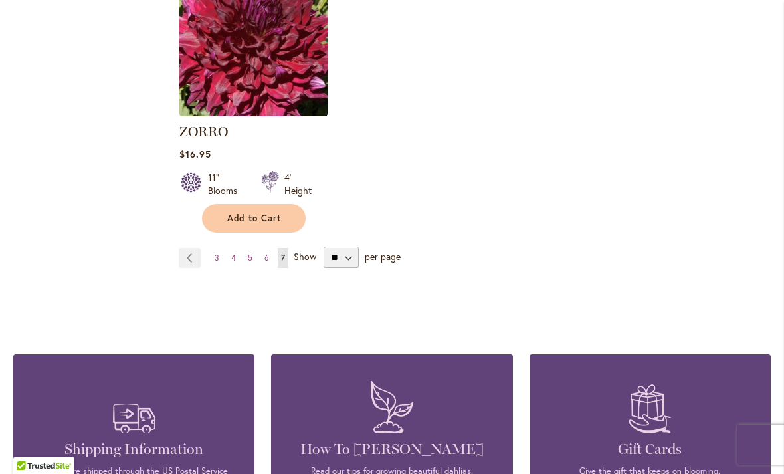
scroll to position [2873, 0]
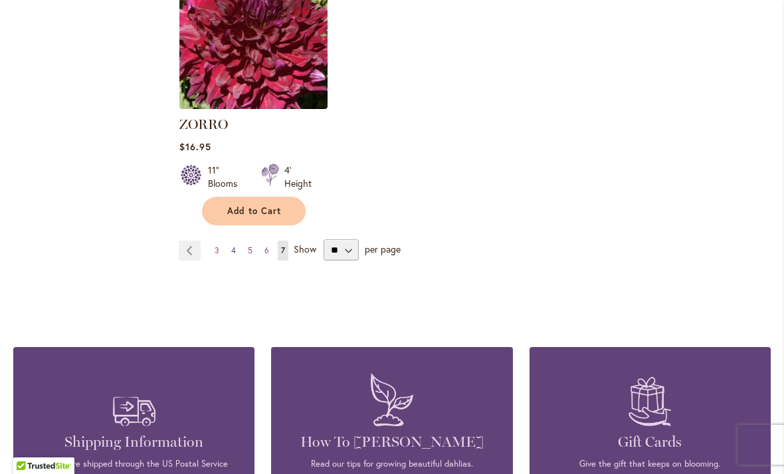
click at [238, 241] on link "Page 4" at bounding box center [233, 251] width 11 height 20
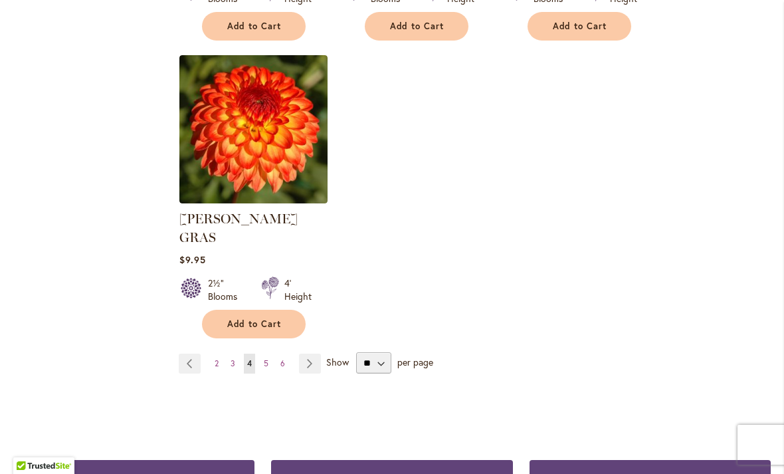
scroll to position [6231, 0]
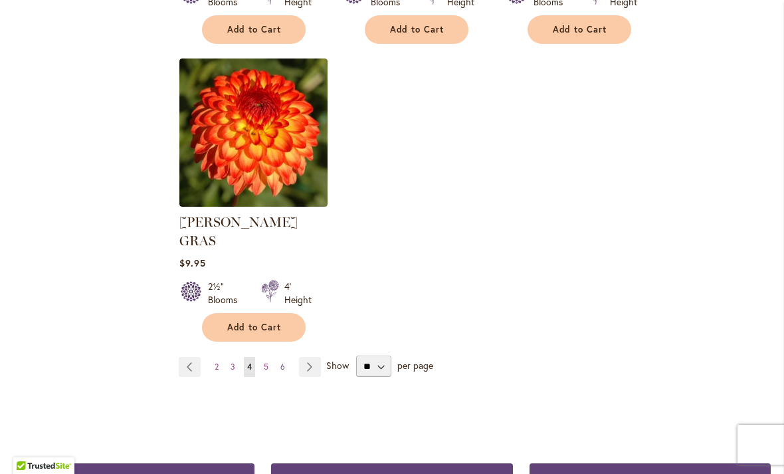
click at [286, 357] on link "Page 6" at bounding box center [282, 367] width 11 height 20
click at [285, 357] on link "Page 6" at bounding box center [282, 367] width 11 height 20
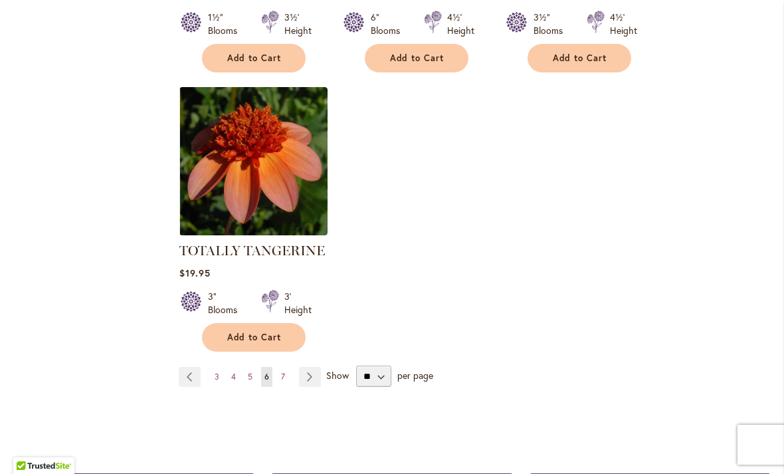
scroll to position [6136, 0]
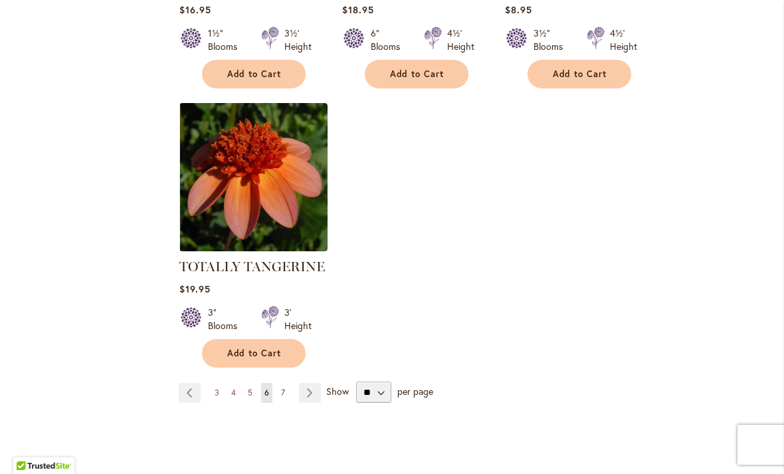
click at [285, 383] on link "Page 7" at bounding box center [283, 393] width 11 height 20
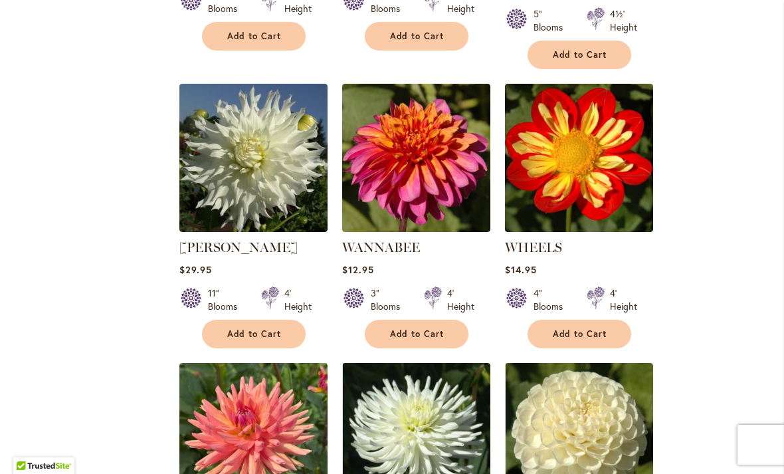
scroll to position [1354, 0]
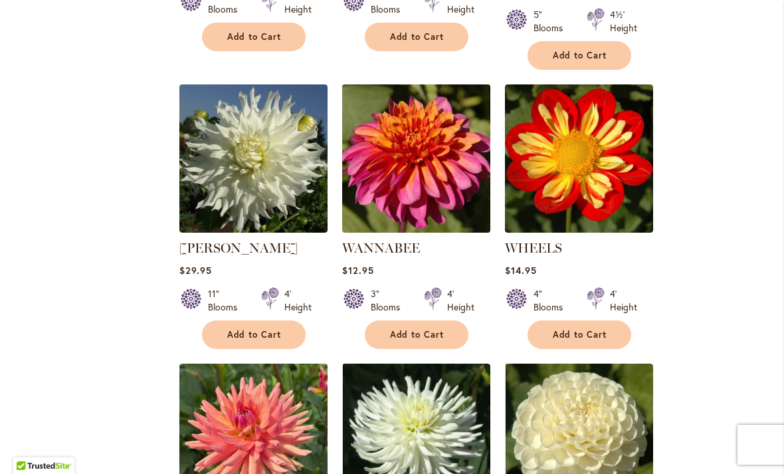
click at [416, 156] on img at bounding box center [415, 157] width 155 height 155
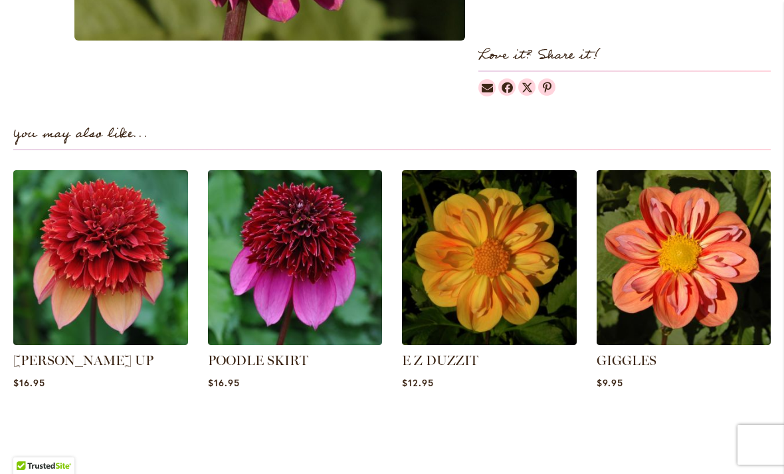
scroll to position [882, 0]
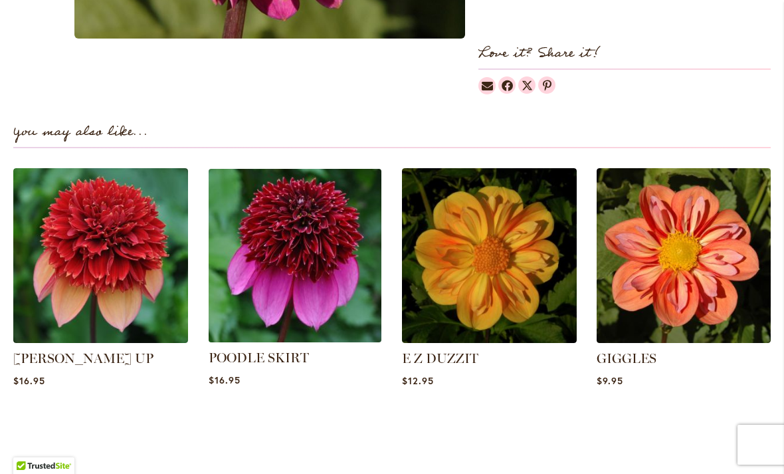
click at [321, 224] on img at bounding box center [295, 256] width 182 height 182
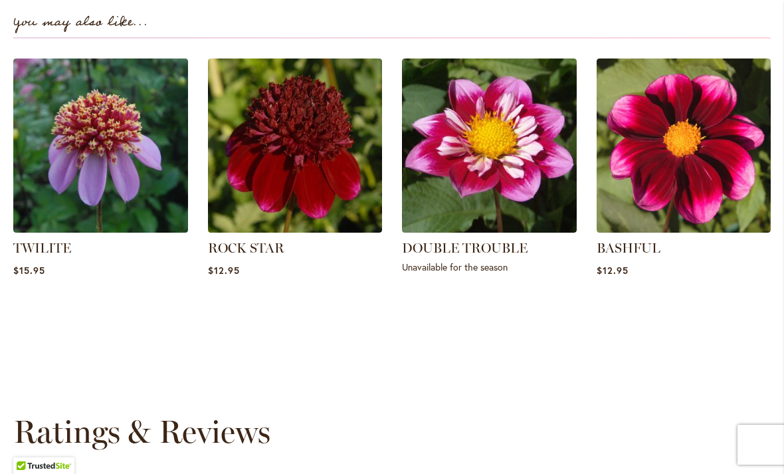
scroll to position [944, 0]
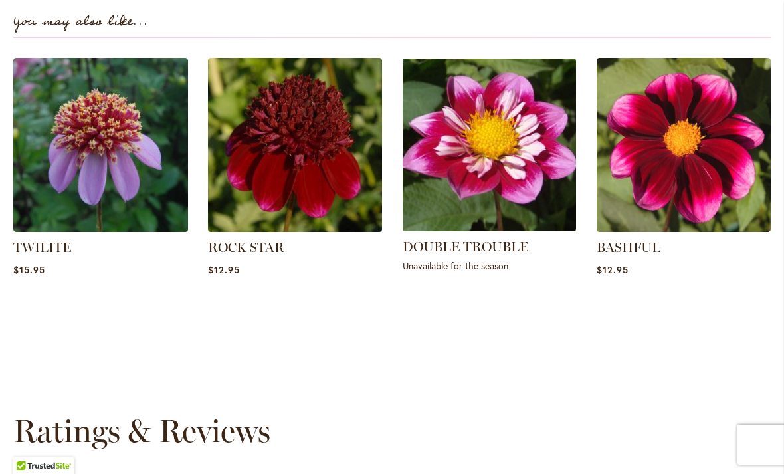
click at [508, 175] on img at bounding box center [489, 145] width 182 height 182
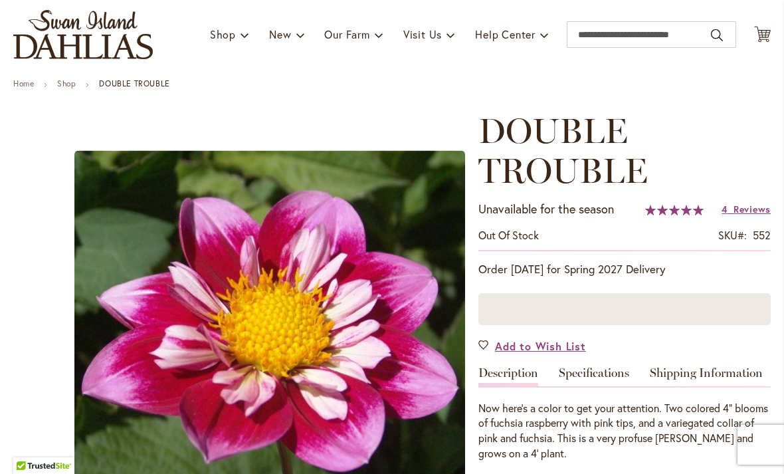
scroll to position [82, 0]
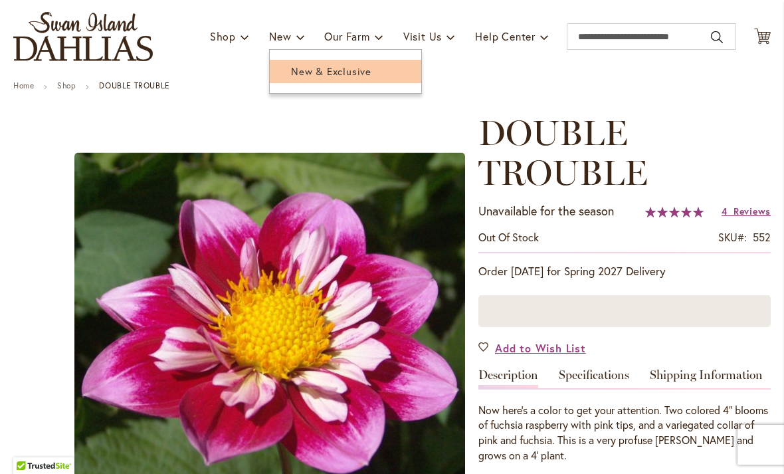
click at [339, 77] on span "New & Exclusive" at bounding box center [331, 70] width 80 height 13
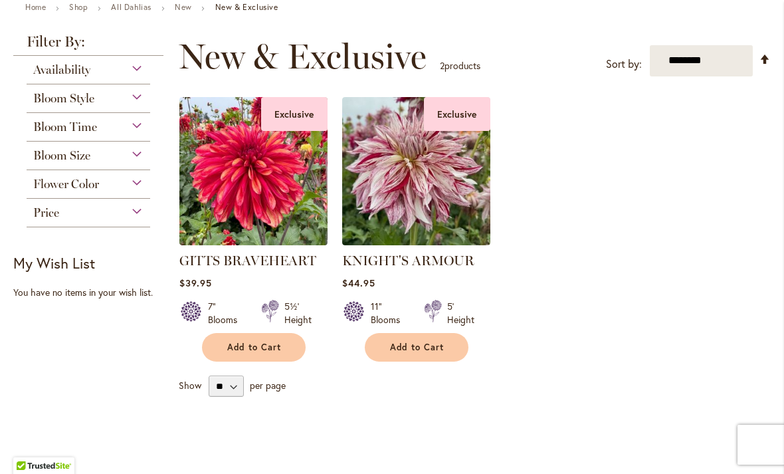
scroll to position [157, 0]
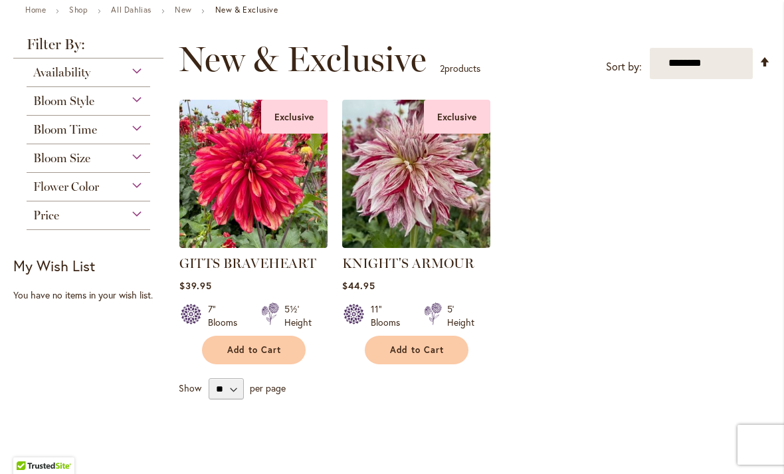
click at [142, 165] on div "Bloom Size" at bounding box center [89, 154] width 124 height 21
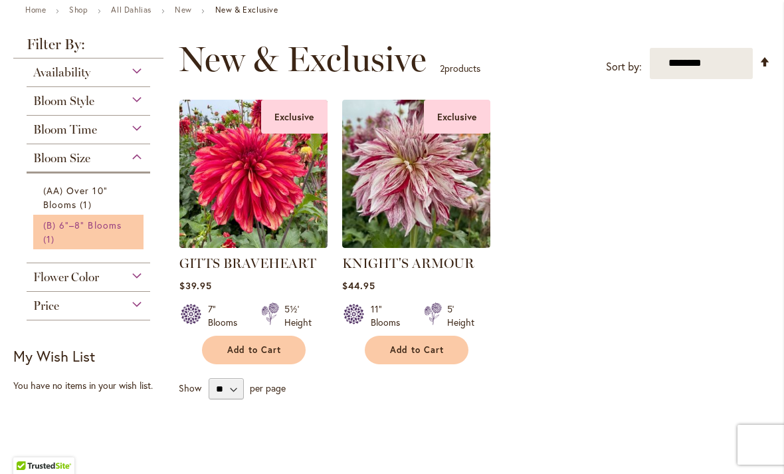
click at [106, 241] on link "(B) 6"–8" Blooms 1 item" at bounding box center [90, 232] width 94 height 28
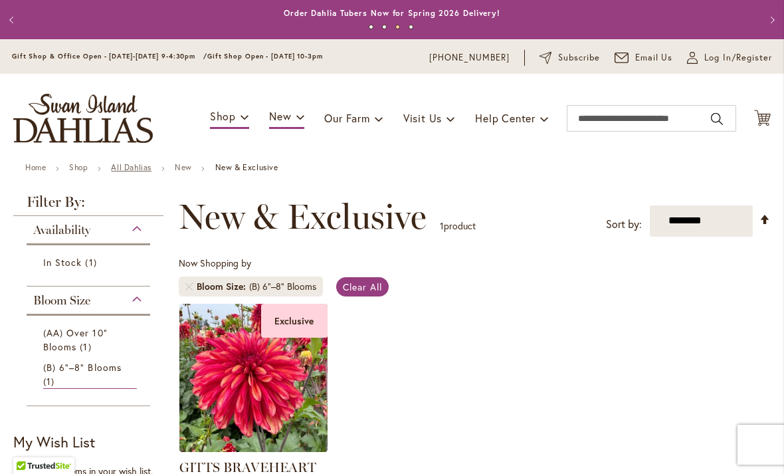
click at [138, 169] on link "All Dahlias" at bounding box center [131, 167] width 41 height 10
